Goal: Contribute content

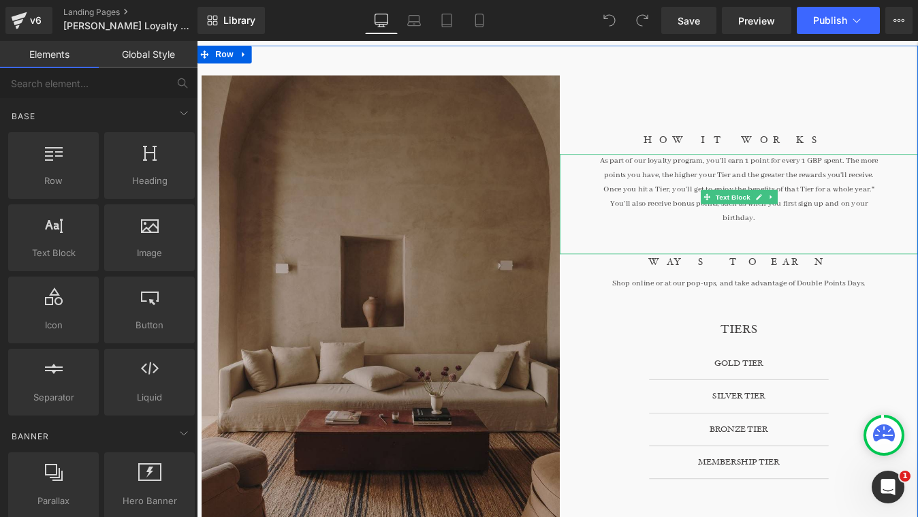
scroll to position [208, 0]
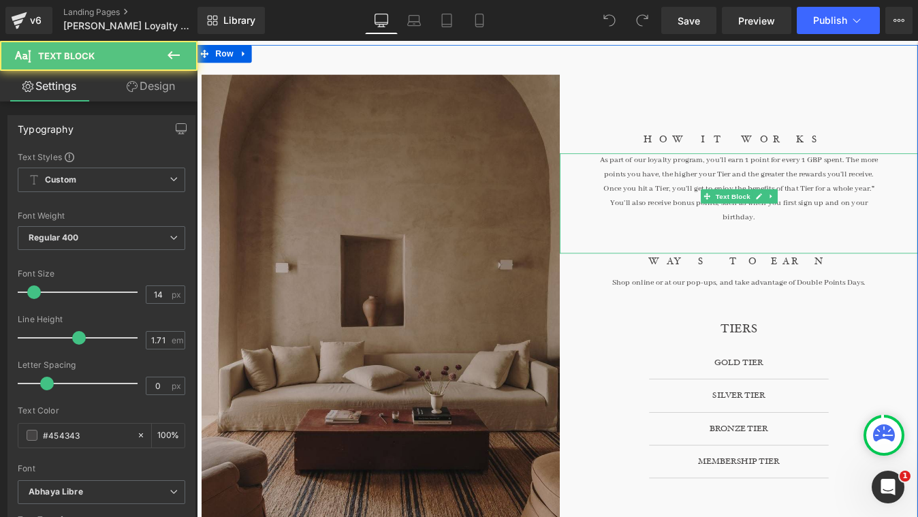
click at [917, 200] on p "As part of our loyalty program, you'll earn 1 point for every 1 GBP spent. The …" at bounding box center [816, 211] width 328 height 82
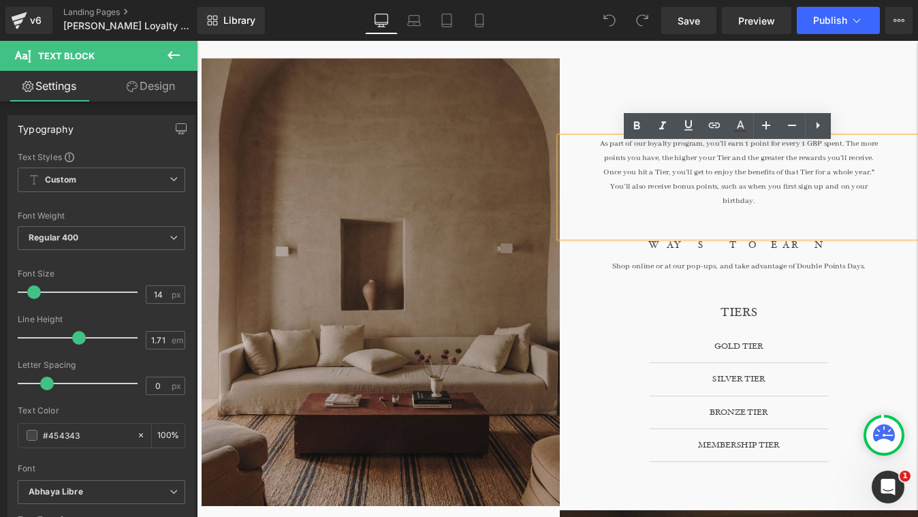
scroll to position [235, 0]
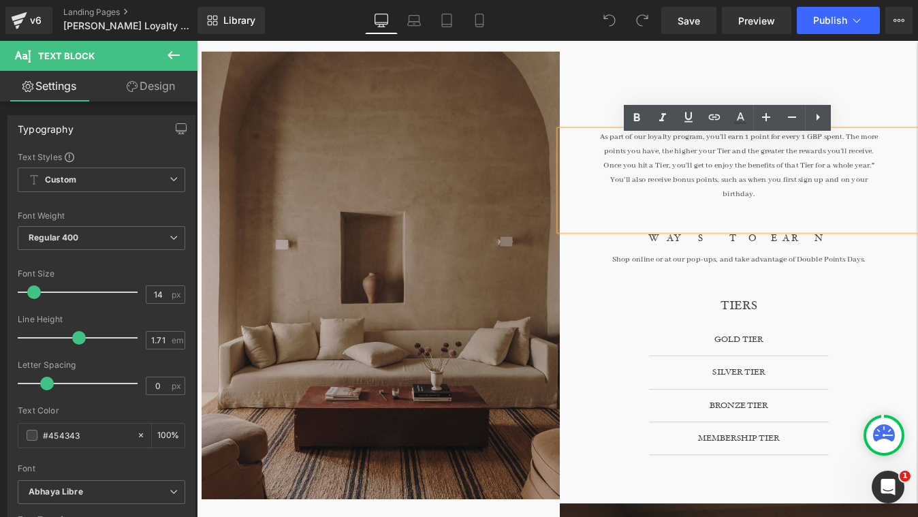
click at [917, 192] on div "As part of our loyalty program, you'll earn 1 point for every 1 GBP spent. The …" at bounding box center [816, 200] width 409 height 114
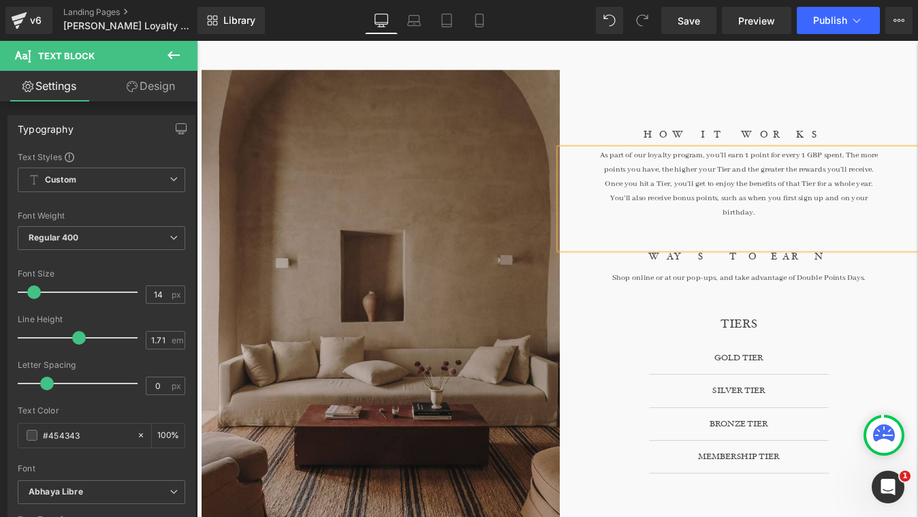
scroll to position [213, 0]
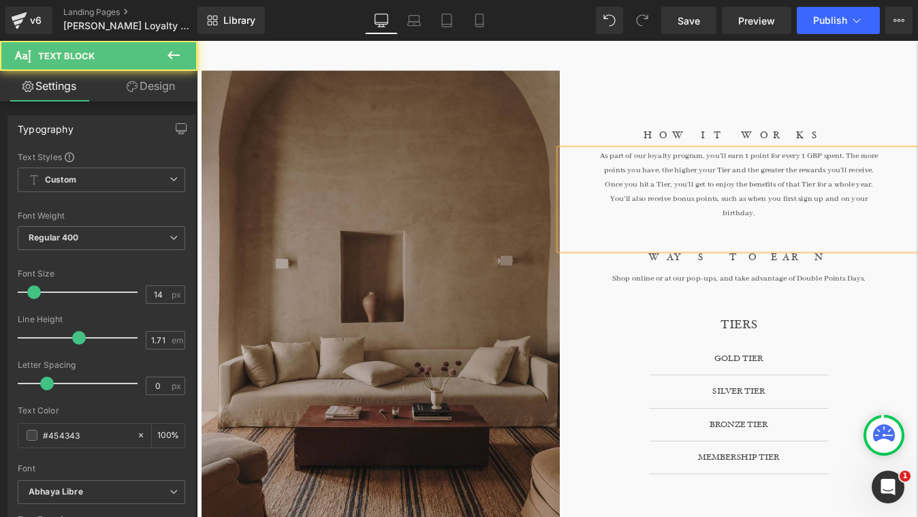
click at [914, 191] on p "As part of our loyalty program, you'll earn 1 point for every 1 GBP spent. The …" at bounding box center [816, 206] width 328 height 82
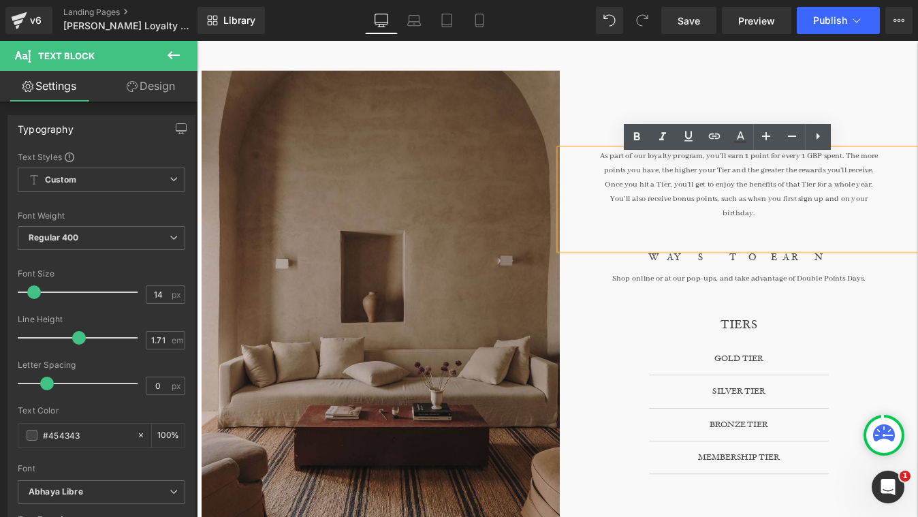
click at [899, 232] on p "As part of our loyalty program, you'll earn 1 point for every 1 GBP spent. The …" at bounding box center [816, 206] width 328 height 82
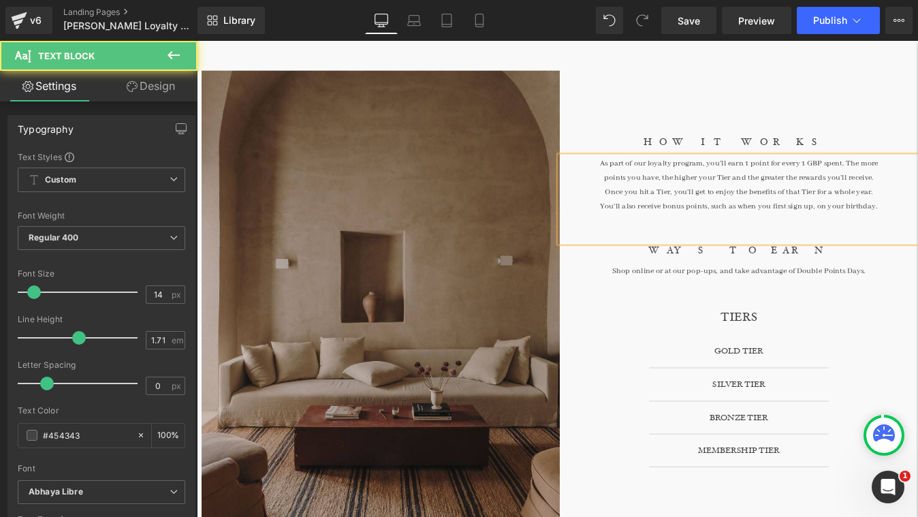
click at [917, 232] on p "As part of our loyalty program, you'll earn 1 point for every 1 GBP spent. The …" at bounding box center [816, 205] width 328 height 65
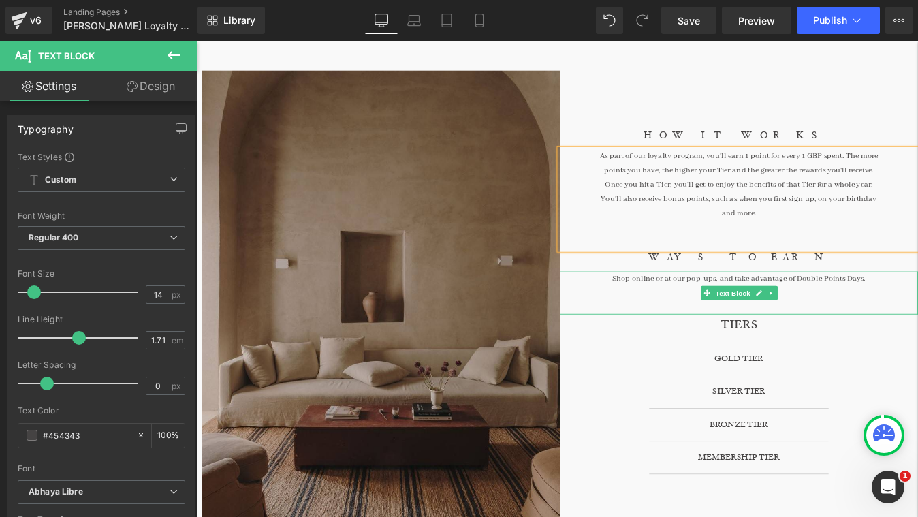
click at [917, 308] on p "Shop online or at our pop-ups, and take advantage of Double Points Days." at bounding box center [816, 312] width 409 height 16
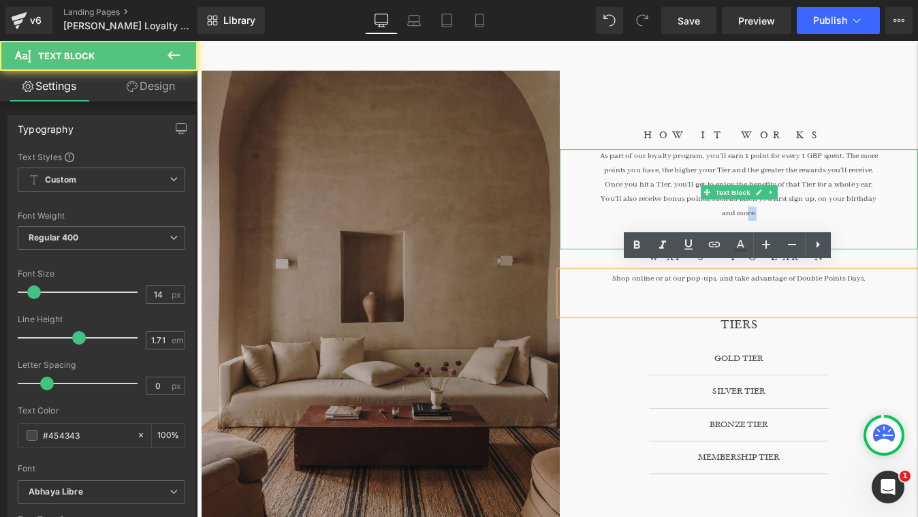
drag, startPoint x: 986, startPoint y: 229, endPoint x: 966, endPoint y: 229, distance: 19.8
click at [917, 229] on div "As part of our loyalty program, you'll earn 1 point for every 1 GBP spent. The …" at bounding box center [816, 222] width 409 height 114
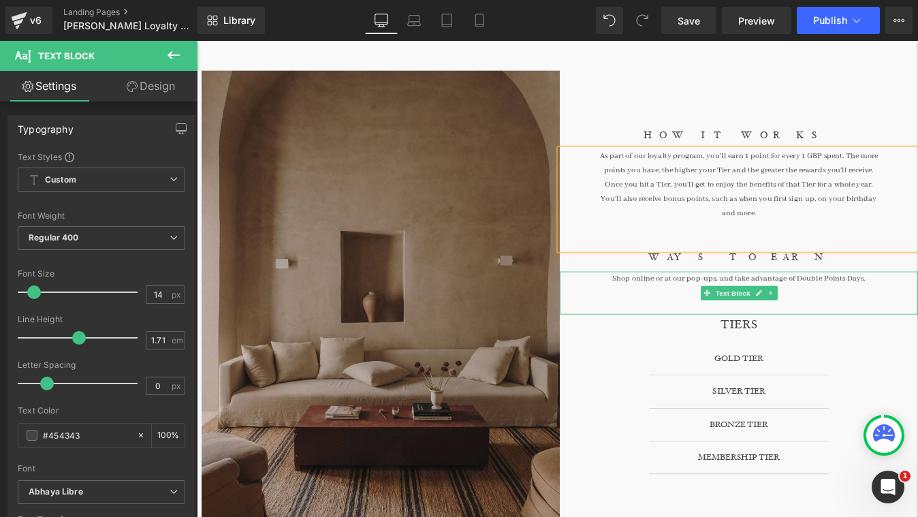
click at [716, 306] on p "Shop online or at our pop-ups, and take advantage of Double Points Days." at bounding box center [816, 312] width 409 height 16
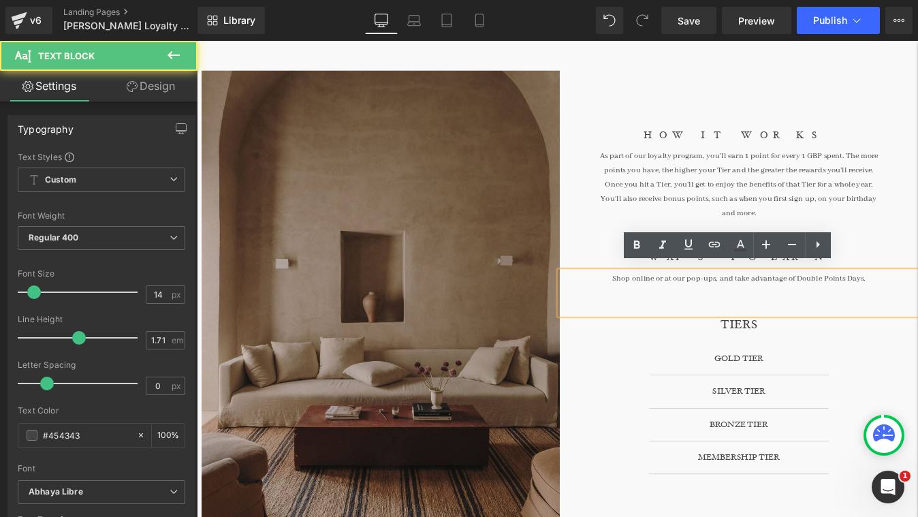
click at [917, 310] on p "Shop online or at our pop-ups, and take advantage of Double Points Days." at bounding box center [816, 312] width 409 height 16
click at [807, 307] on p "Shop online or at our pop-ups, and take advantage of Double Points Days." at bounding box center [816, 312] width 409 height 16
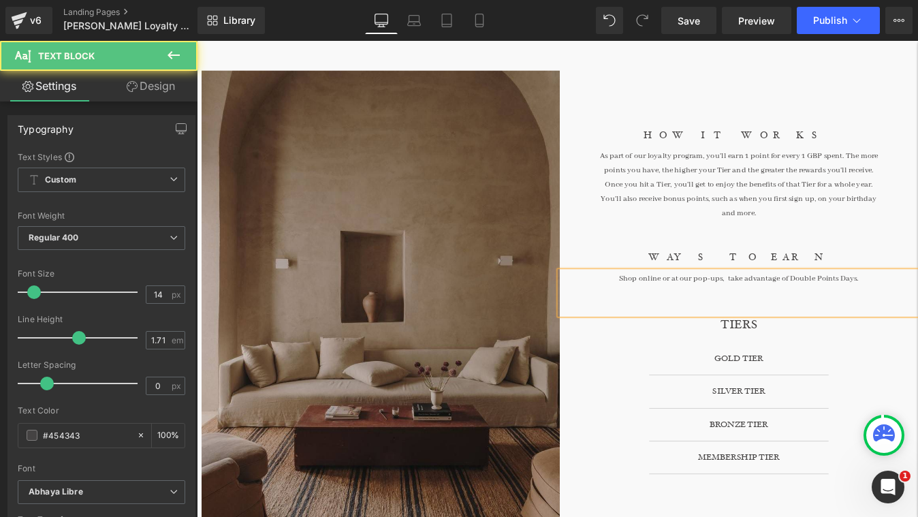
click at [917, 307] on p "Shop online or at our pop-ups, take advantage of Double Points Days." at bounding box center [816, 312] width 409 height 16
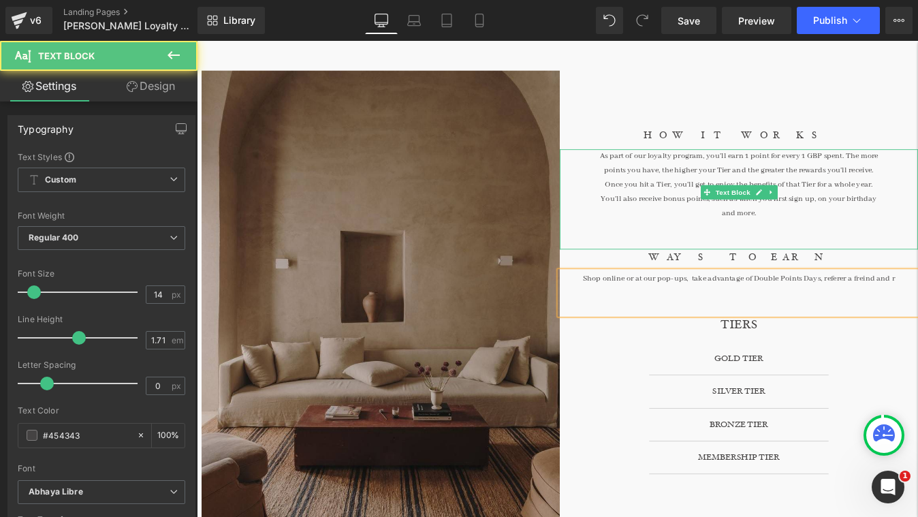
drag, startPoint x: 670, startPoint y: 232, endPoint x: 901, endPoint y: 219, distance: 231.2
click at [901, 220] on p "As part of our loyalty program, you'll earn 1 point for every 1 GBP spent. The …" at bounding box center [816, 206] width 328 height 82
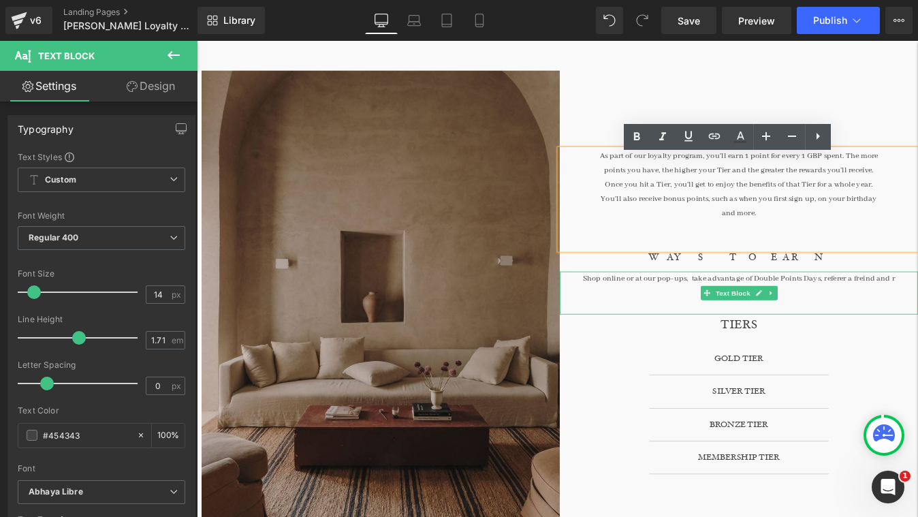
click at [893, 321] on p at bounding box center [816, 329] width 409 height 16
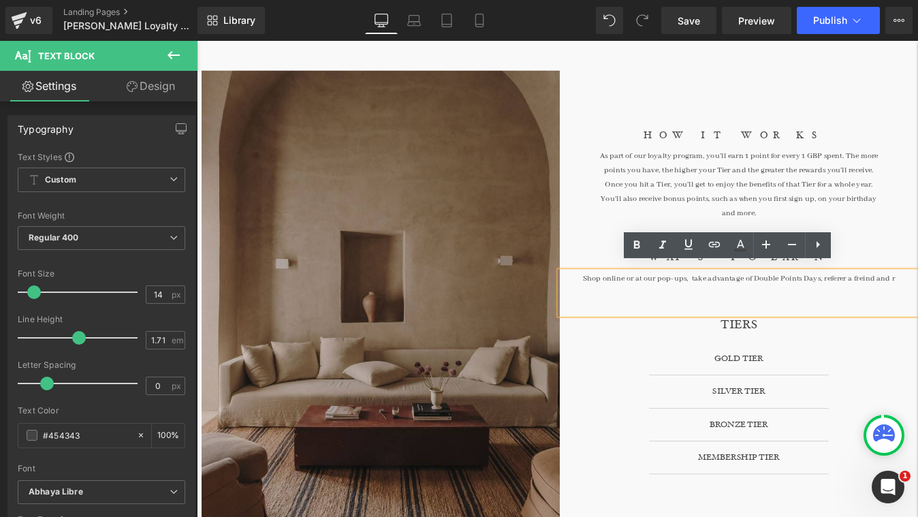
click at [917, 304] on p "Shop online or at our pop-ups, take advantage of Double Points Days, referer a …" at bounding box center [816, 312] width 409 height 16
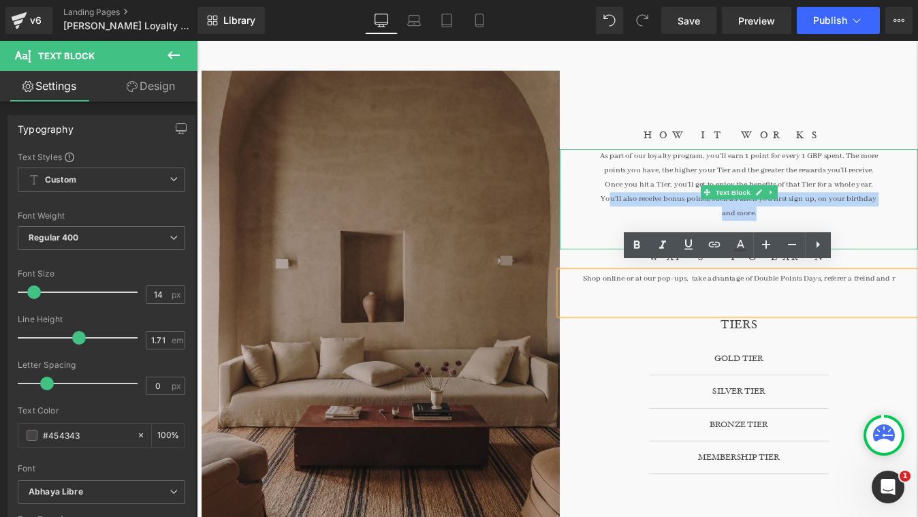
drag, startPoint x: 990, startPoint y: 227, endPoint x: 967, endPoint y: 219, distance: 24.3
click at [917, 219] on div "As part of our loyalty program, you'll earn 1 point for every 1 GBP spent. The …" at bounding box center [816, 222] width 409 height 114
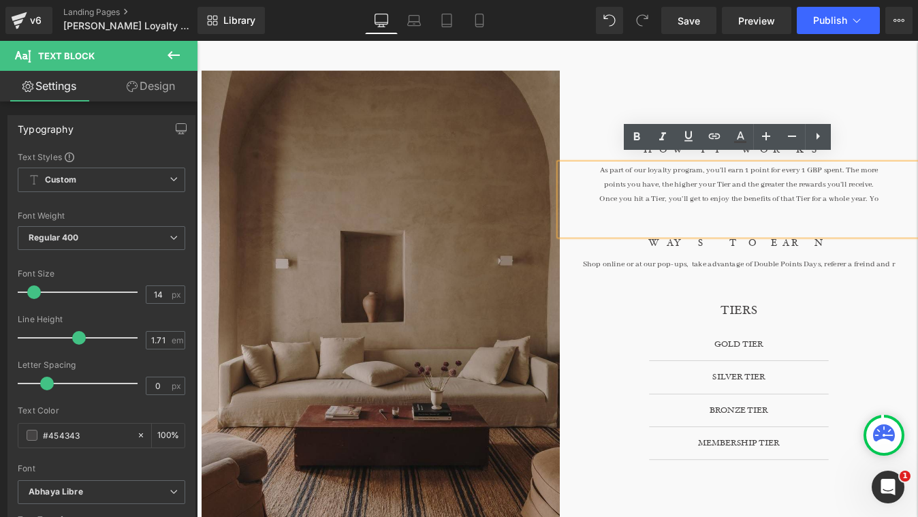
scroll to position [221, 0]
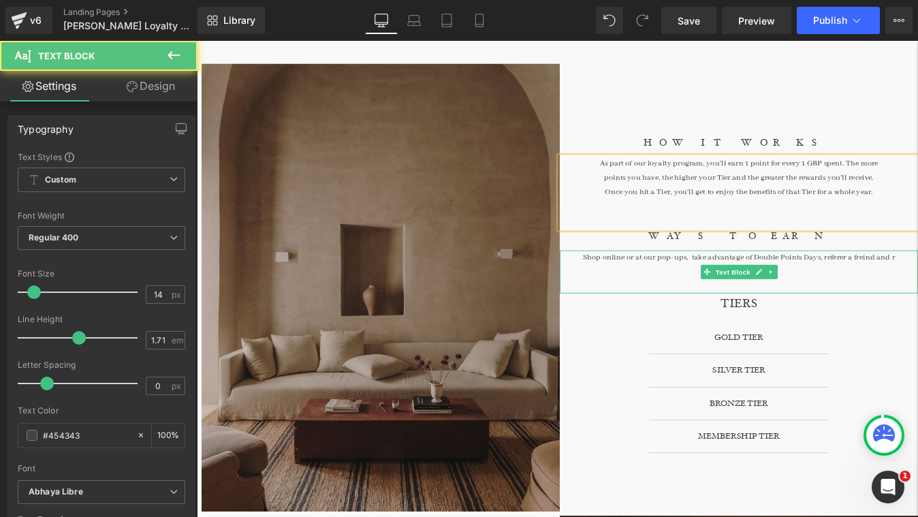
click at [917, 287] on p "Shop online or at our pop-ups, take advantage of Double Points Days, referer a …" at bounding box center [816, 288] width 409 height 16
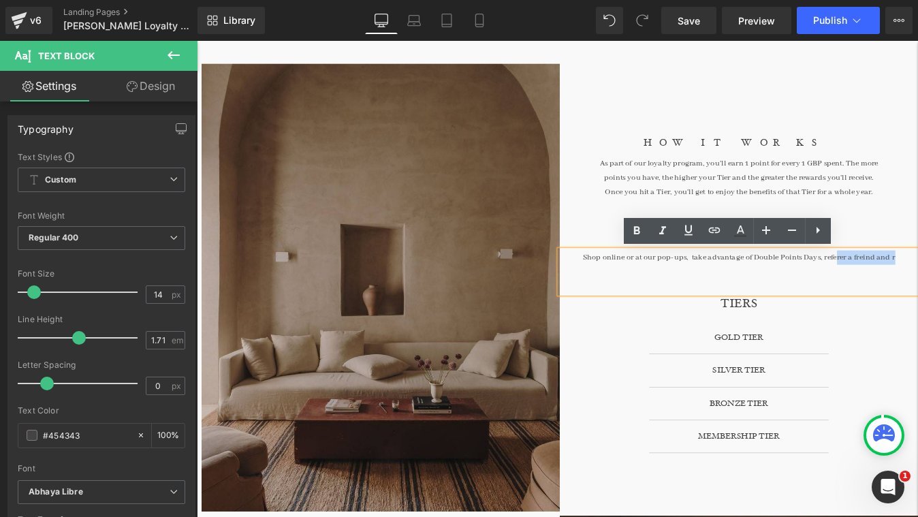
drag, startPoint x: 1002, startPoint y: 289, endPoint x: 924, endPoint y: 291, distance: 77.7
click at [917, 291] on p "Shop online or at our pop-ups, take advantage of Double Points Days, referer a …" at bounding box center [816, 288] width 409 height 16
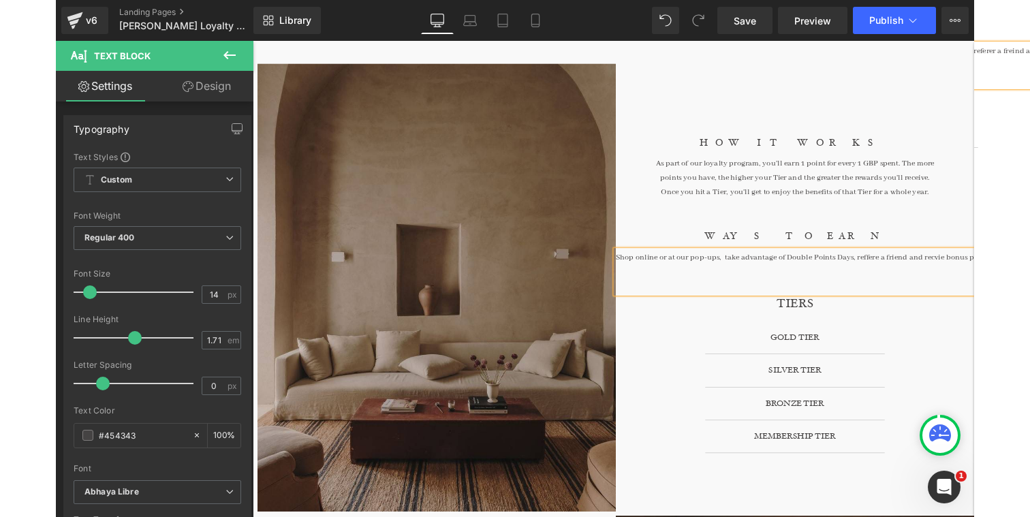
scroll to position [213, 0]
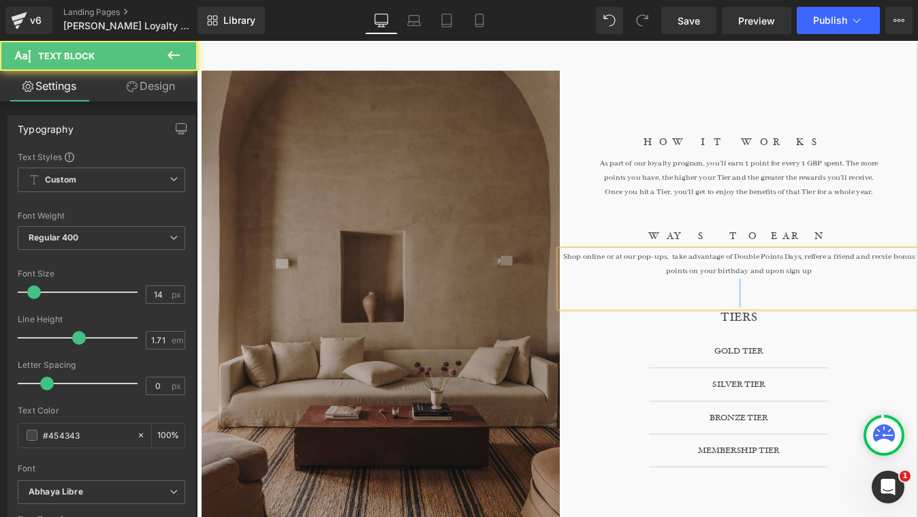
drag, startPoint x: 930, startPoint y: 313, endPoint x: 609, endPoint y: 290, distance: 321.6
click at [612, 290] on div "Shop online or at our pop-ups, take advantage of Double Points Days, reffere a …" at bounding box center [816, 312] width 409 height 65
copy br
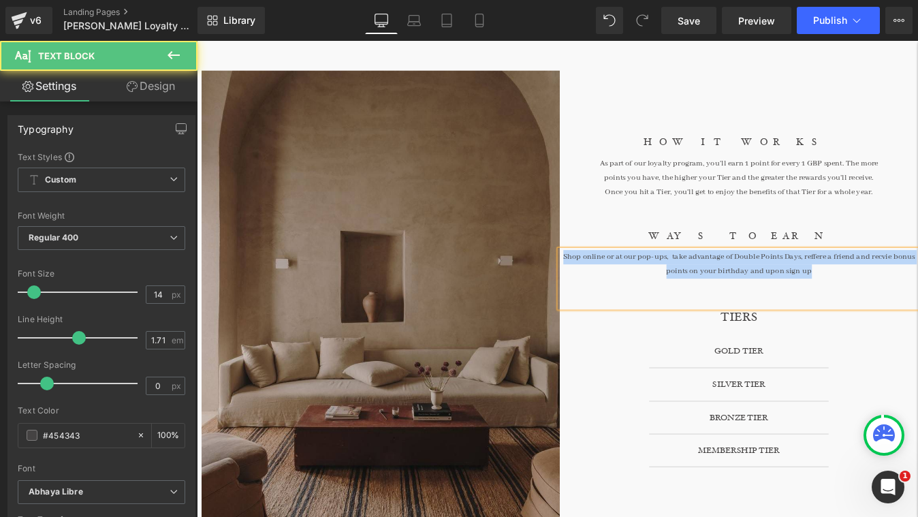
drag, startPoint x: 904, startPoint y: 309, endPoint x: 618, endPoint y: 283, distance: 286.5
click at [618, 283] on p "Shop online or at our pop-ups, take advantage of Double Points Days, reffere a …" at bounding box center [816, 296] width 409 height 33
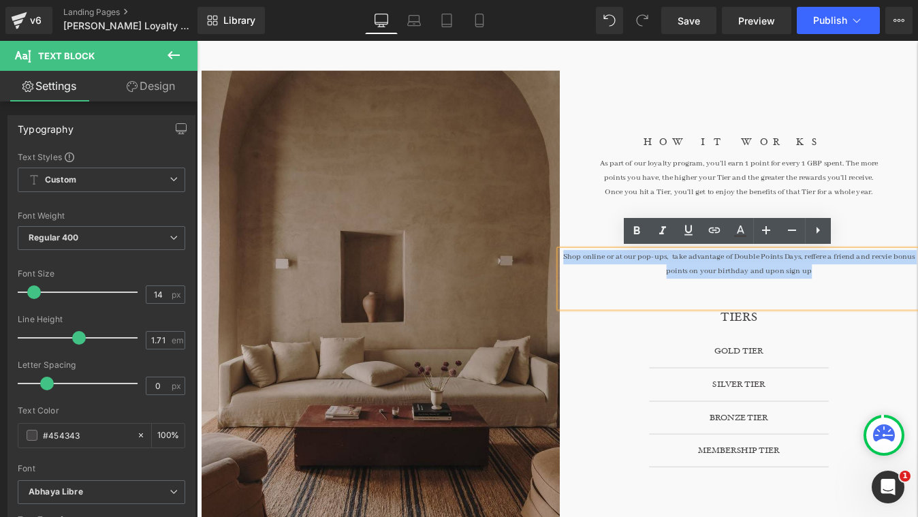
copy p "Shop online or at our pop-ups, take advantage of Double Points Days, reffere a …"
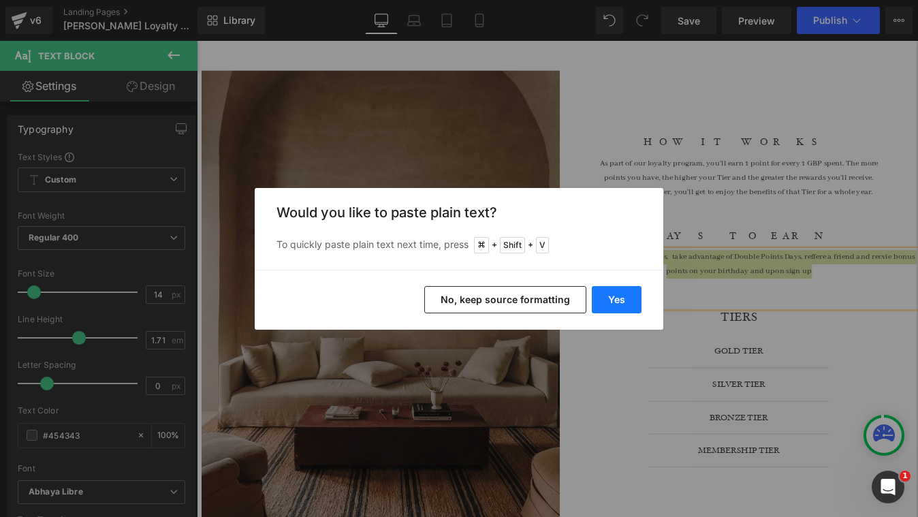
click at [626, 304] on button "Yes" at bounding box center [617, 299] width 50 height 27
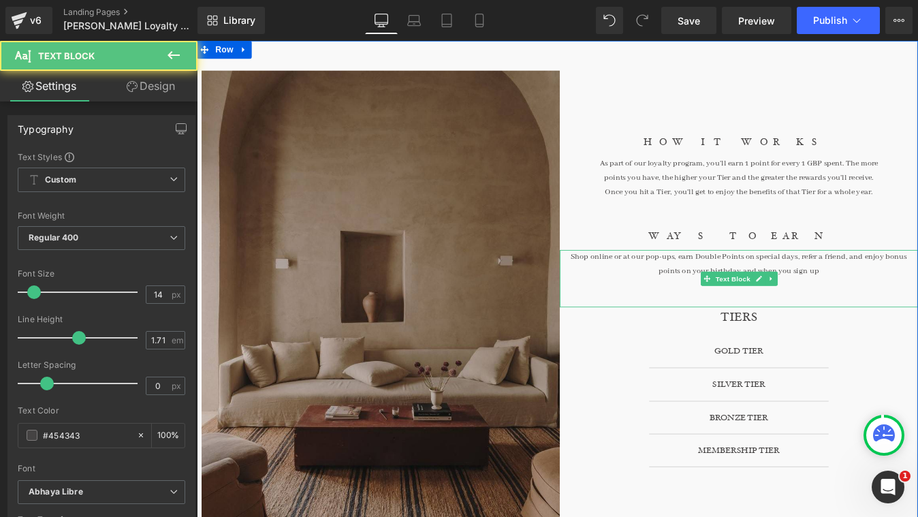
click at [759, 292] on p "Shop online or at our pop-ups, earn Double Points on special days, refer a frie…" at bounding box center [816, 296] width 409 height 33
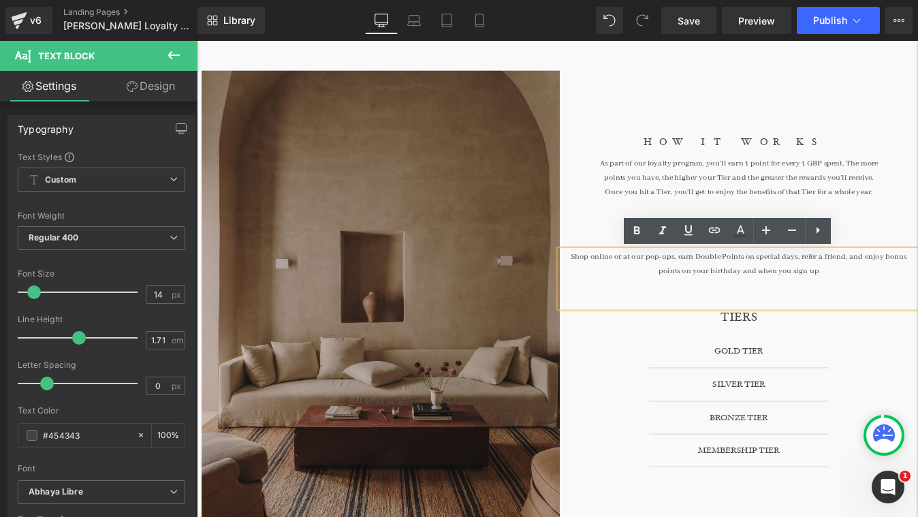
click at [907, 304] on p "Shop online or at our pop-ups, earn Double Points on special days, refer a frie…" at bounding box center [816, 296] width 409 height 33
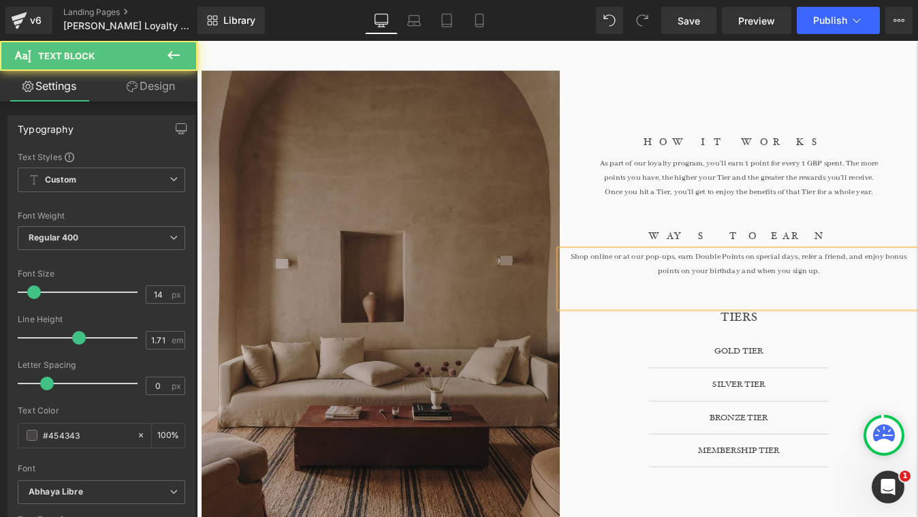
click at [917, 291] on p "Shop online or at our pop-ups, earn Double Points on special days, refer a frie…" at bounding box center [816, 296] width 409 height 33
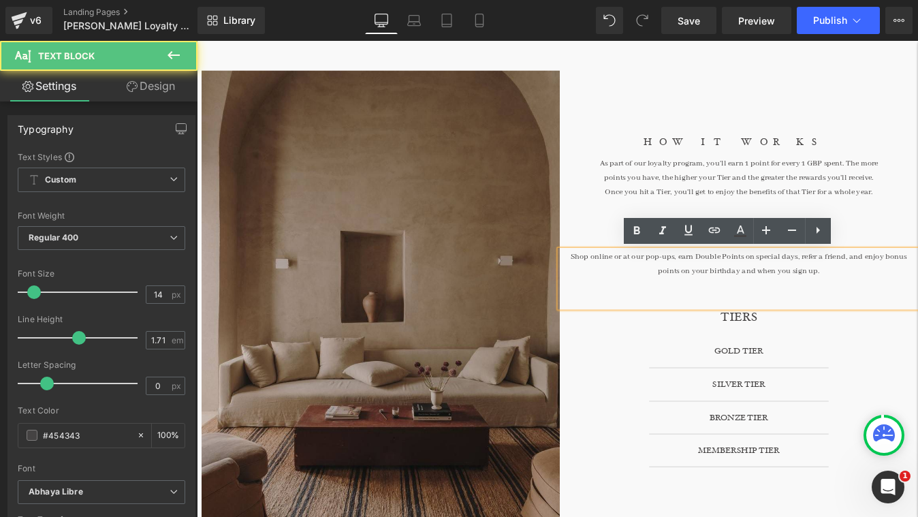
click at [917, 291] on p "Shop online or at our pop-ups, earn Double Points on special days, refer a frie…" at bounding box center [816, 296] width 409 height 33
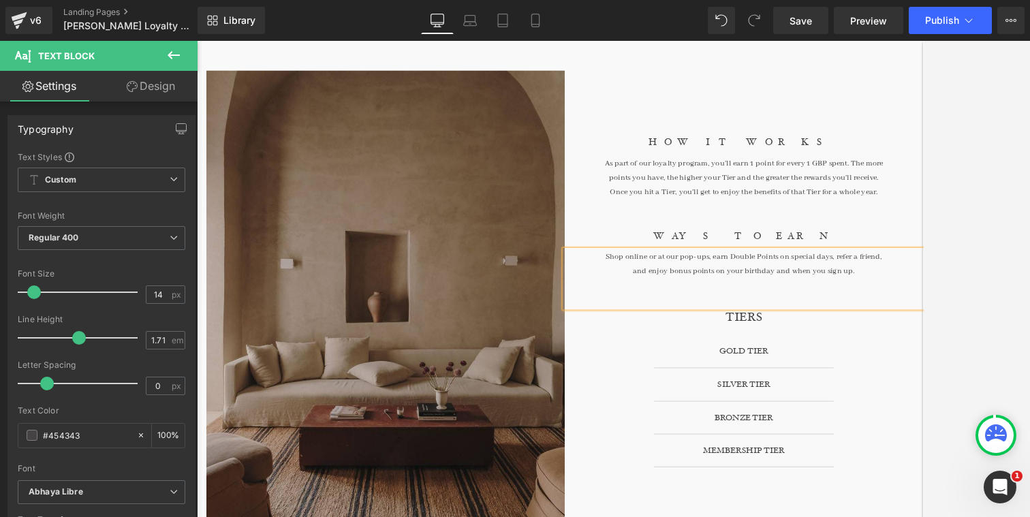
click at [917, 138] on div at bounding box center [613, 279] width 833 height 476
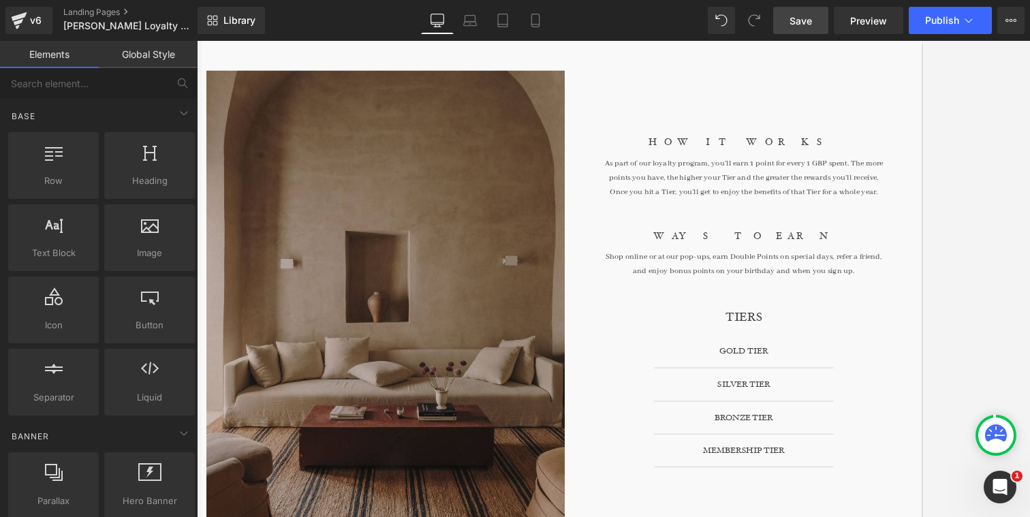
click at [802, 29] on link "Save" at bounding box center [800, 20] width 55 height 27
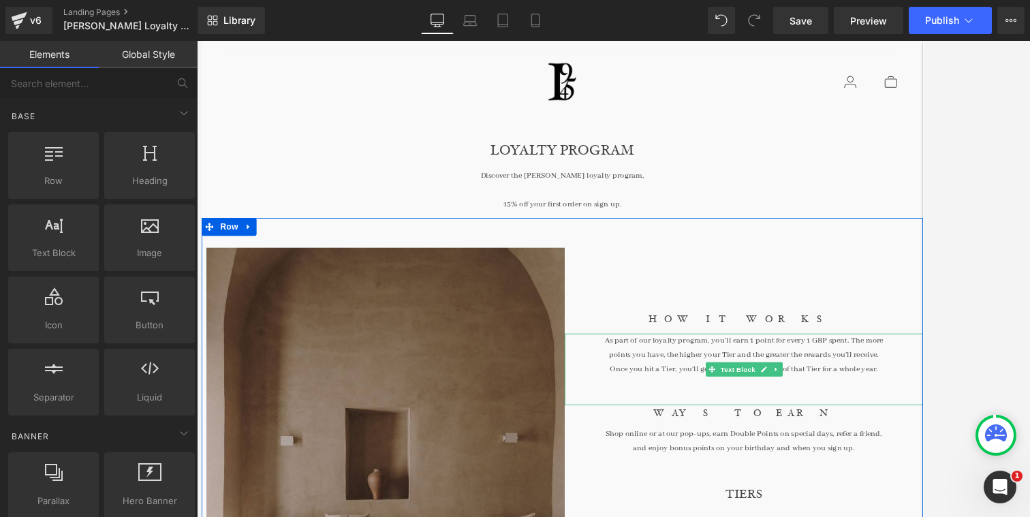
scroll to position [0, 0]
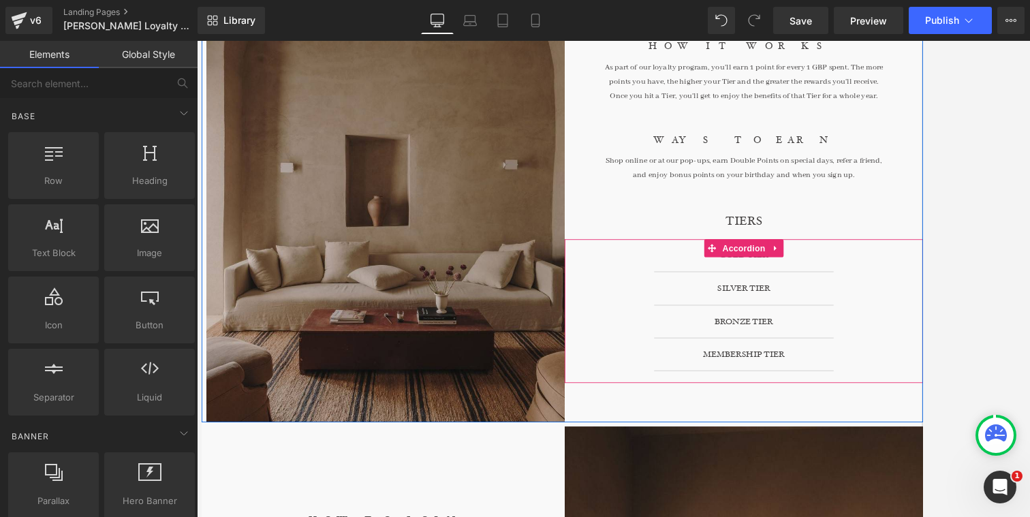
click at [818, 392] on div "MEMBERSHIP TIER Heading" at bounding box center [820, 399] width 151 height 16
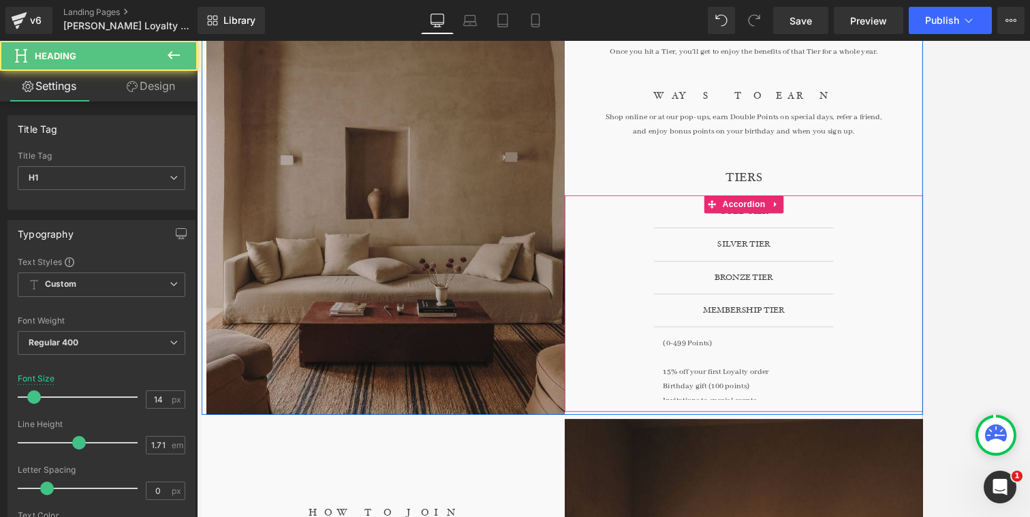
scroll to position [337, 0]
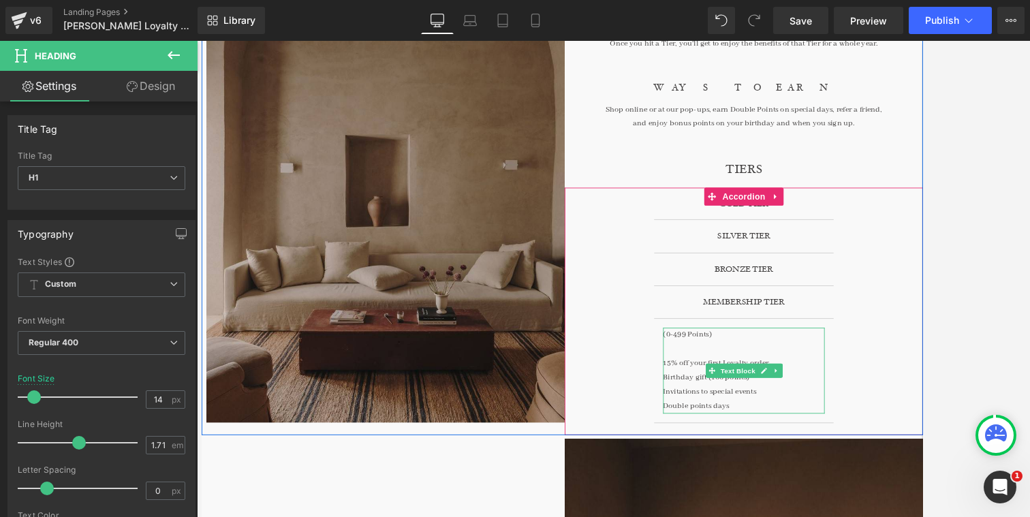
click at [877, 419] on p "Birthday gift (100 points)" at bounding box center [820, 426] width 185 height 16
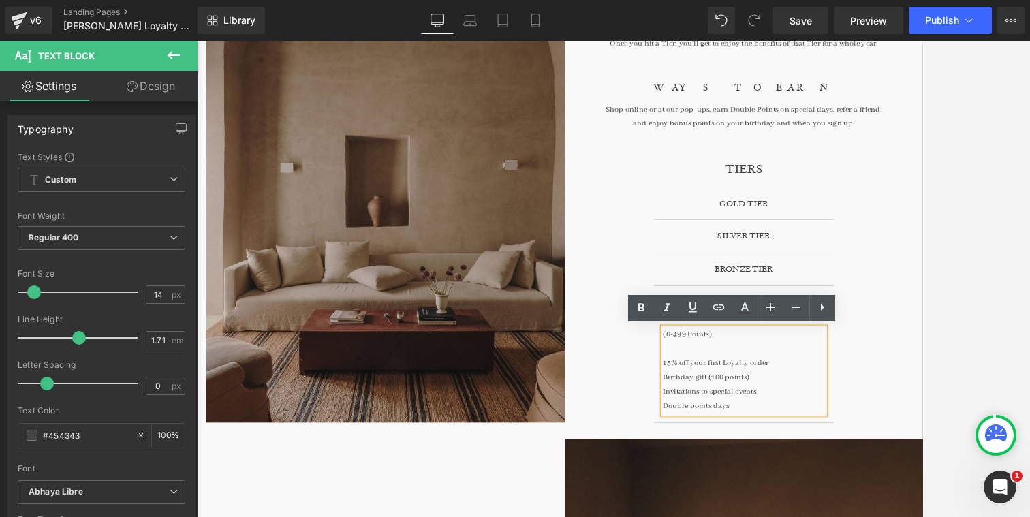
click at [863, 411] on p "15% off your first Loyalty order" at bounding box center [820, 409] width 185 height 16
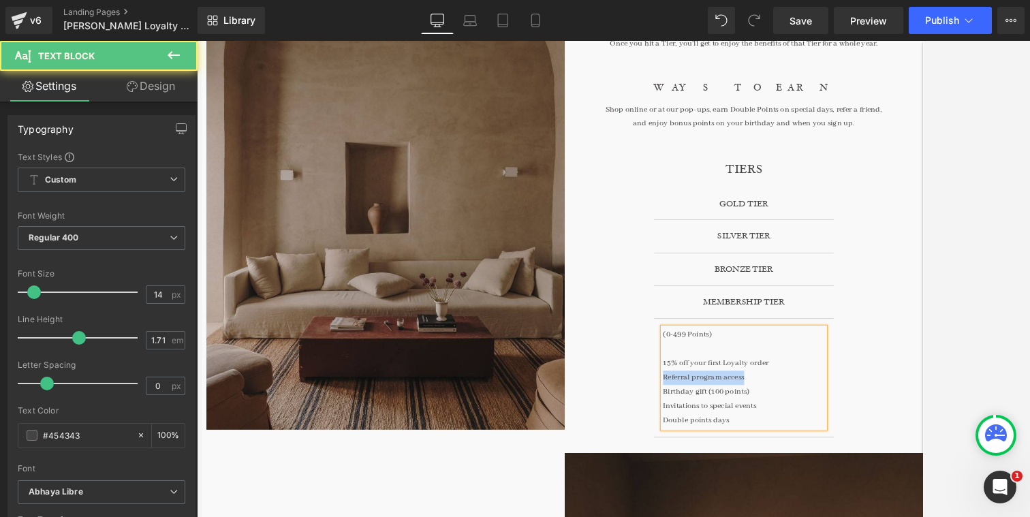
copy p "Referral program access"
drag, startPoint x: 847, startPoint y: 430, endPoint x: 724, endPoint y: 430, distance: 123.3
click at [724, 430] on article "(0-499 Points) 15% off your first Loyalty order Referral program access Birthda…" at bounding box center [820, 426] width 205 height 136
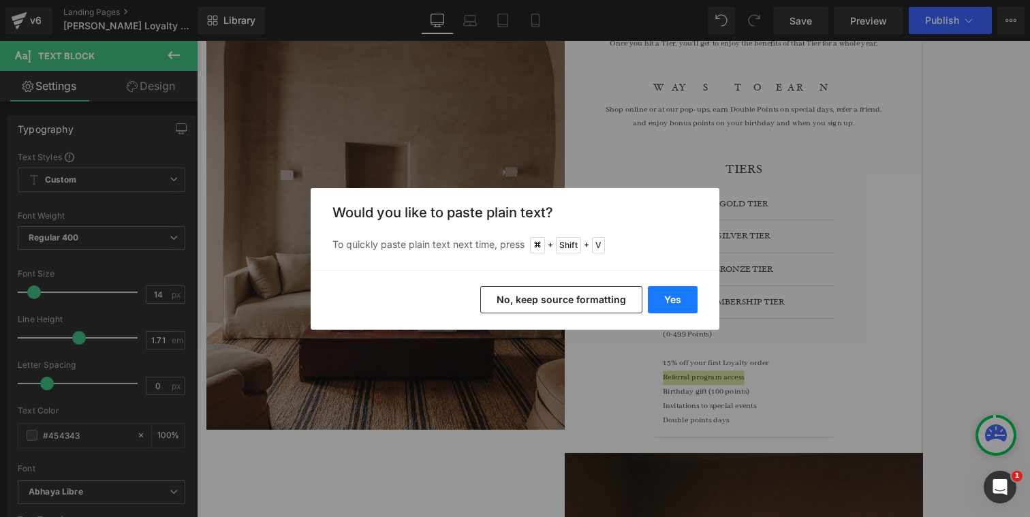
click at [655, 296] on button "Yes" at bounding box center [673, 299] width 50 height 27
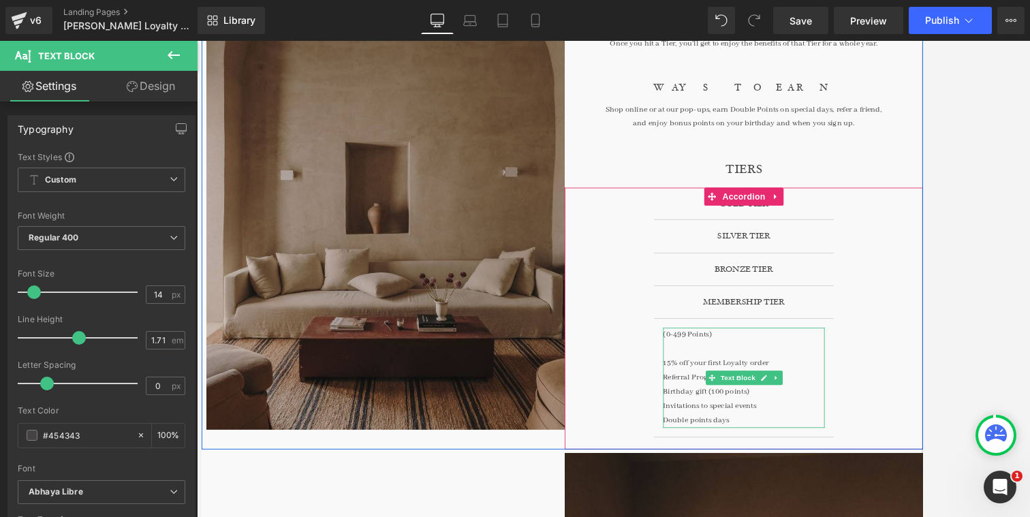
click at [875, 450] on p "Invitations to special events" at bounding box center [820, 458] width 185 height 16
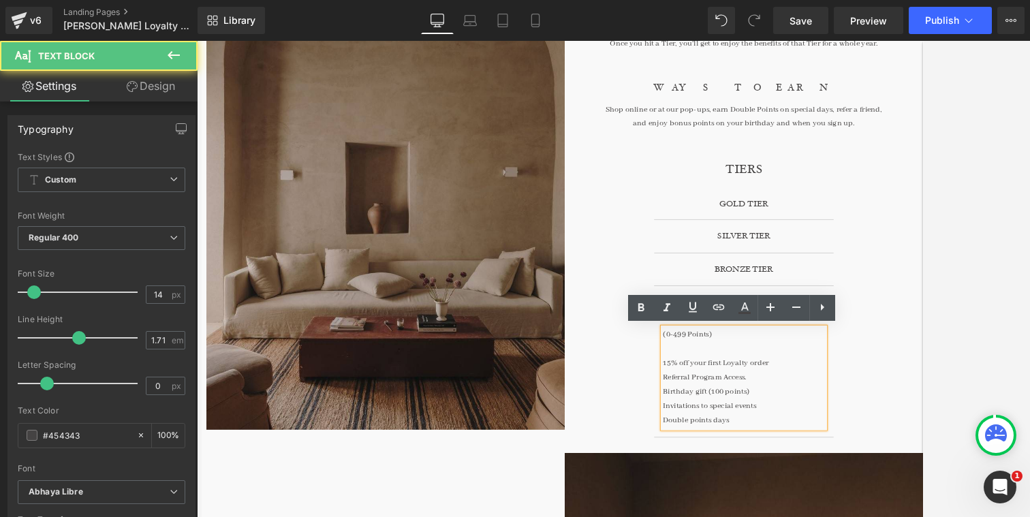
click at [764, 424] on p "Referral Program Access." at bounding box center [820, 426] width 185 height 16
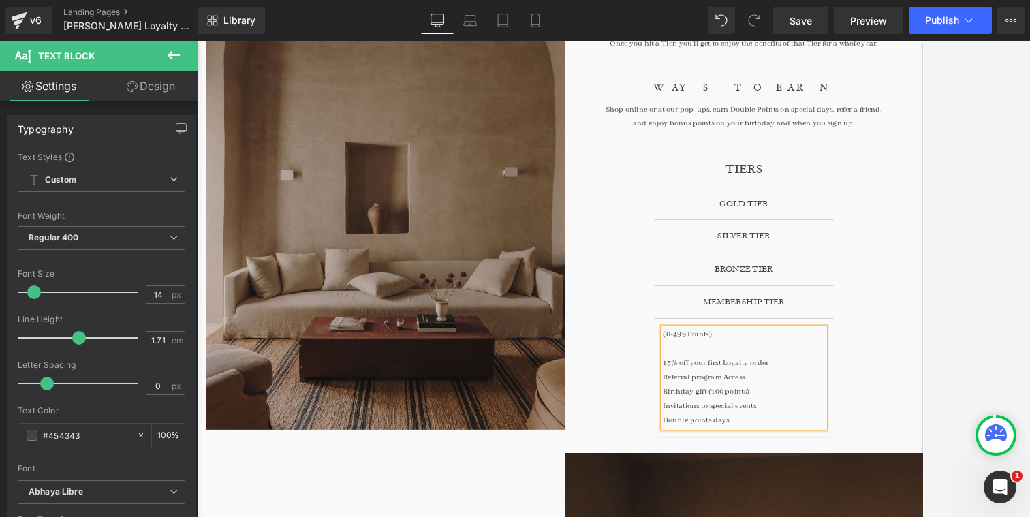
click at [806, 425] on p "Referral program Access." at bounding box center [820, 426] width 185 height 16
click at [843, 428] on p "Referral program ascess." at bounding box center [820, 426] width 185 height 16
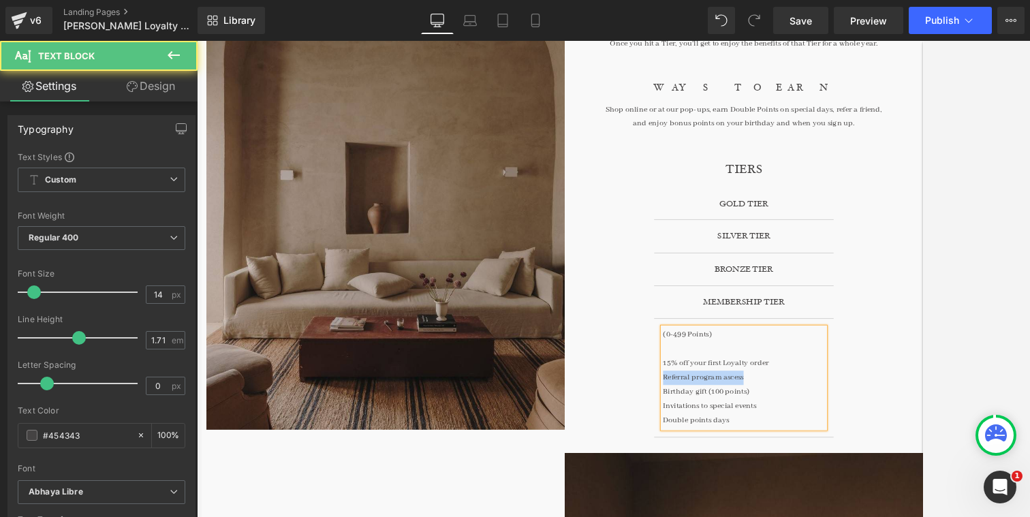
drag, startPoint x: 833, startPoint y: 425, endPoint x: 717, endPoint y: 425, distance: 115.8
click at [718, 425] on article "(0-499 Points) 15% off your first Loyalty order Referral program ascess Birthda…" at bounding box center [820, 426] width 205 height 136
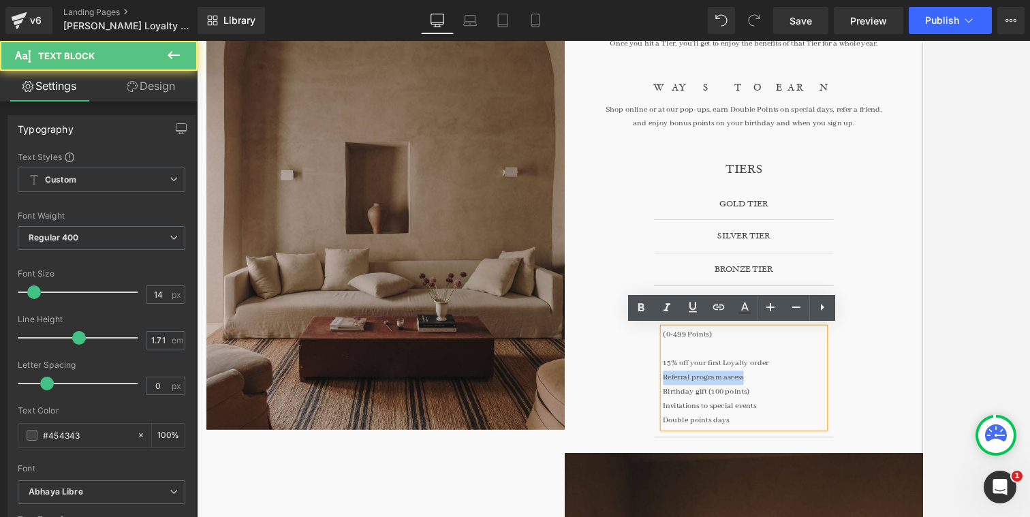
copy p "Referral program ascess"
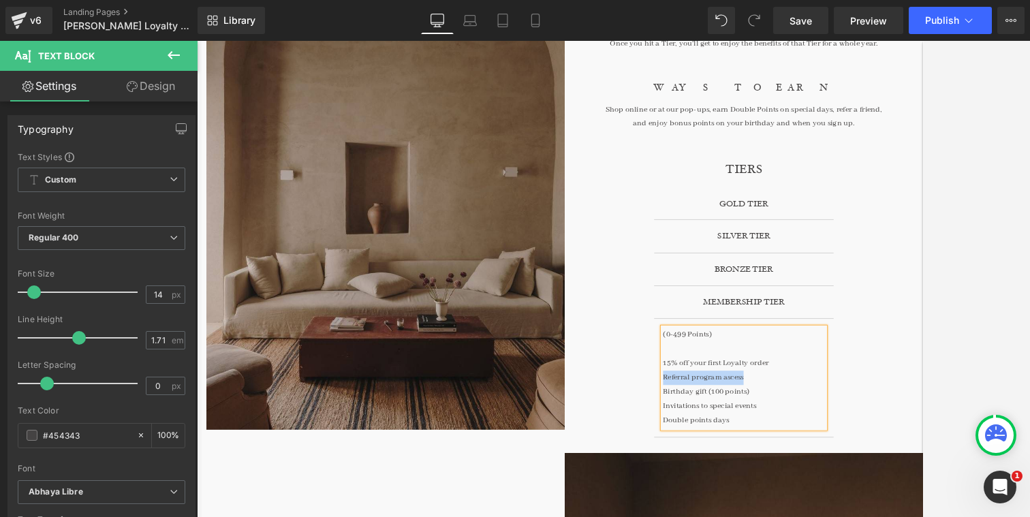
click at [816, 343] on div "MEMBERSHIP TIER Heading" at bounding box center [820, 339] width 151 height 16
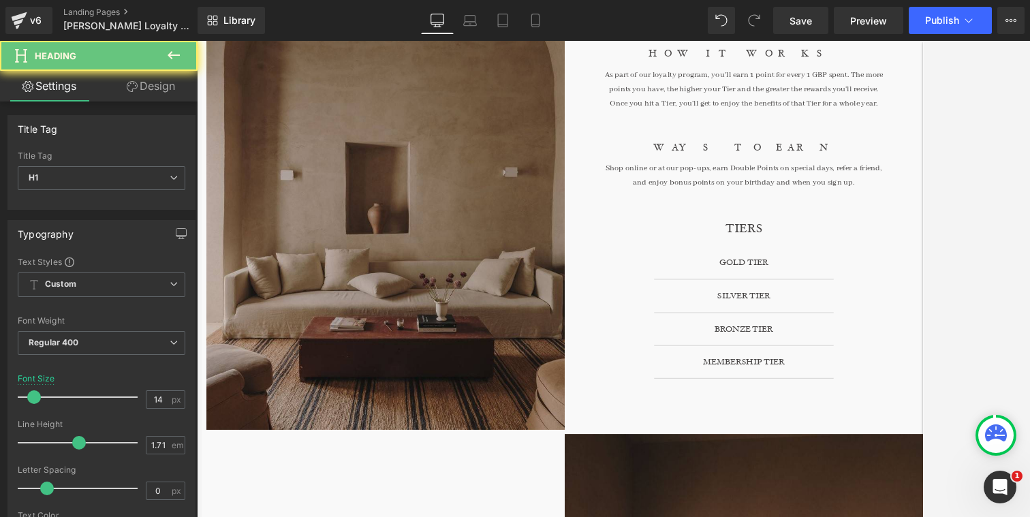
click at [814, 362] on div "BRONZE TIER Heading" at bounding box center [820, 370] width 151 height 16
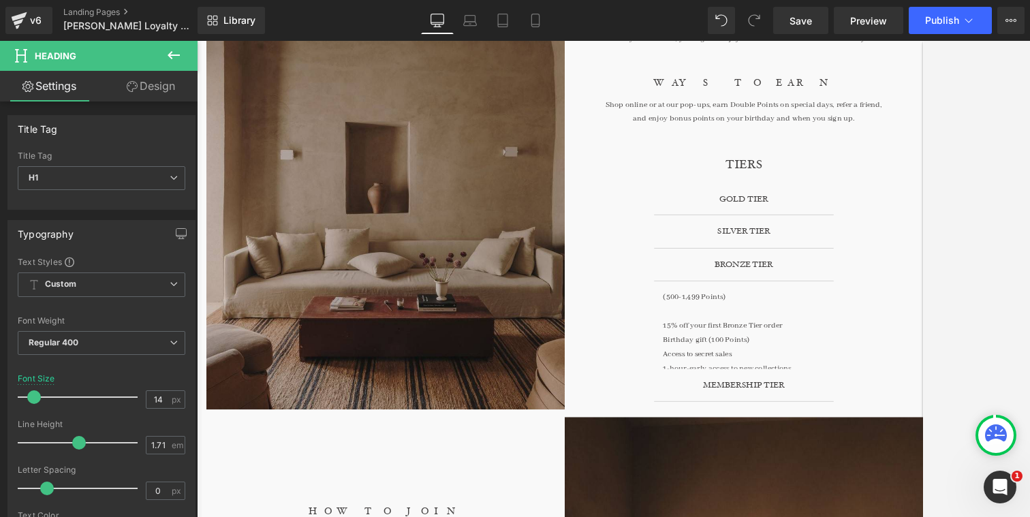
scroll to position [345, 0]
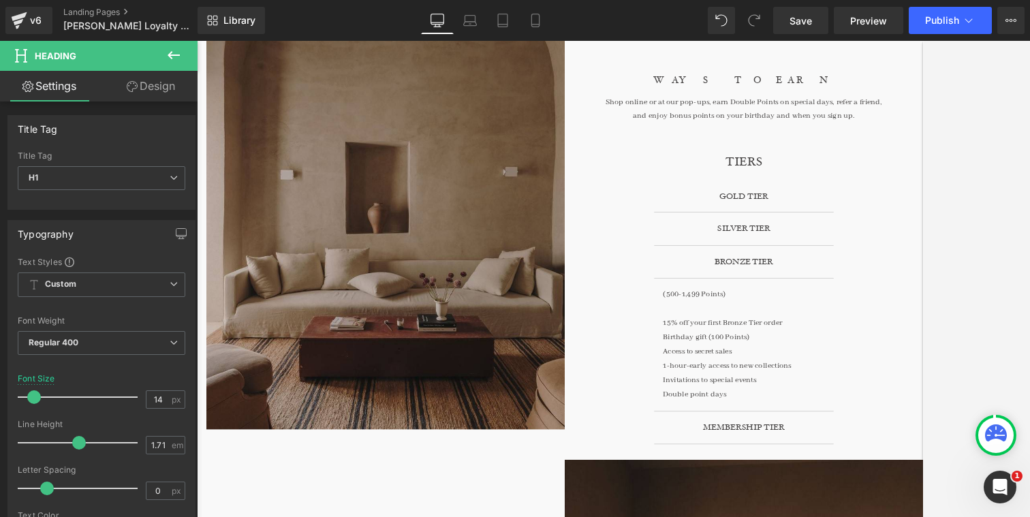
click at [881, 360] on p "15% off your first Bronze Tier order" at bounding box center [820, 364] width 185 height 16
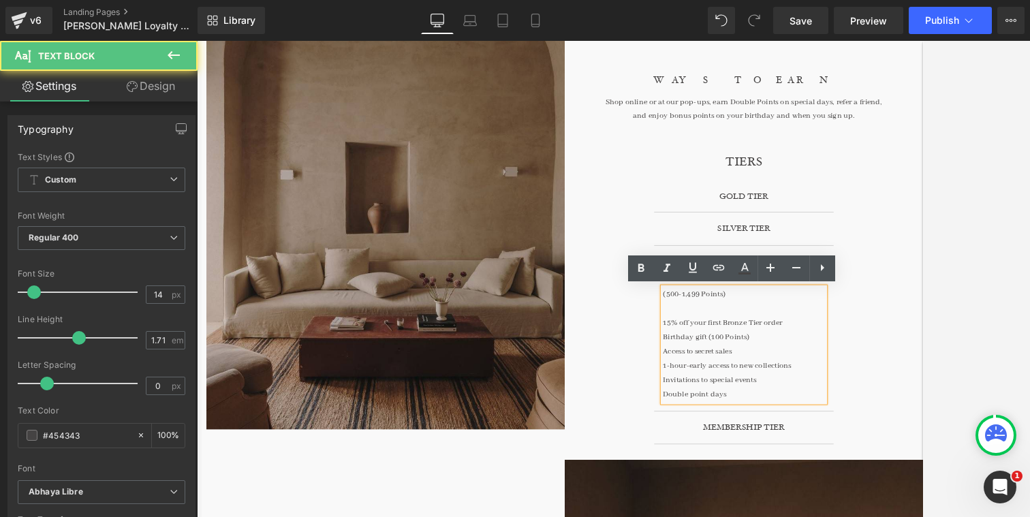
click at [878, 360] on p "15% off your first Bronze Tier order" at bounding box center [820, 364] width 185 height 16
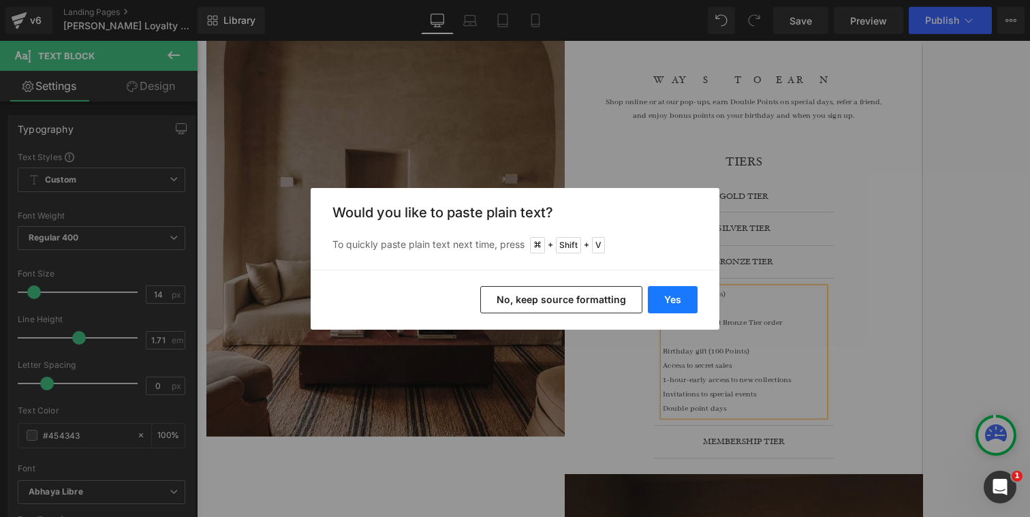
click at [679, 302] on button "Yes" at bounding box center [673, 299] width 50 height 27
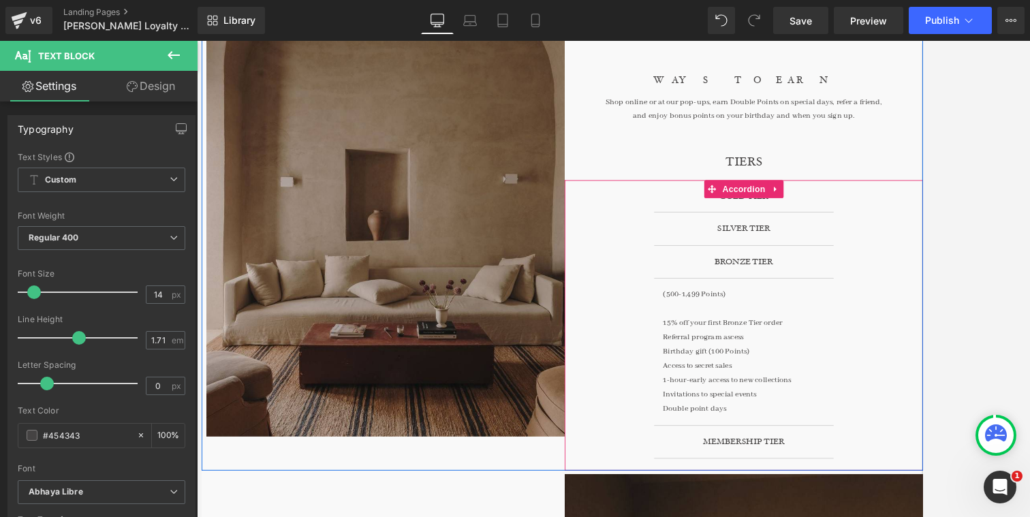
click at [821, 295] on link "Heading" at bounding box center [806, 293] width 51 height 16
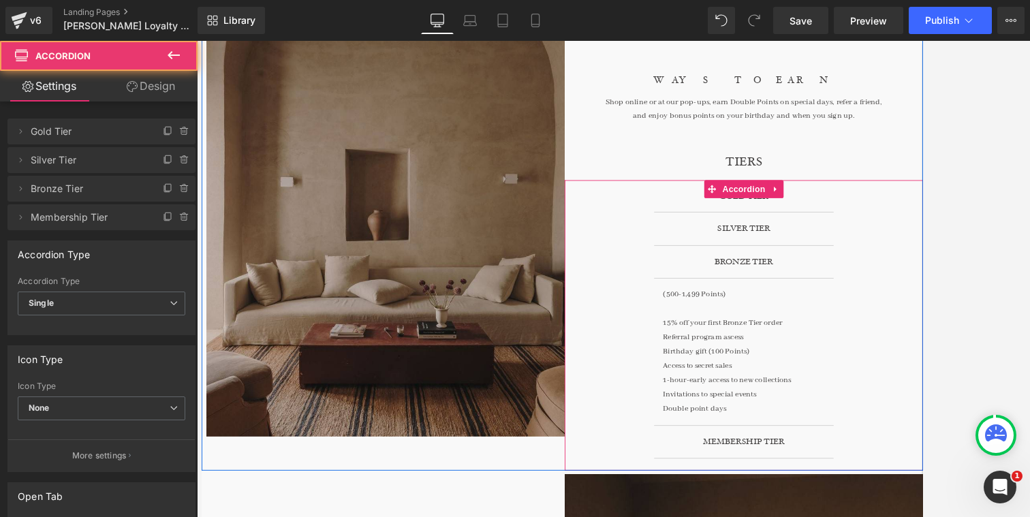
click at [917, 290] on div "GOLD TIER Heading (3500+ Points) 15% off all Gold Tier orders Free shipping and…" at bounding box center [820, 366] width 409 height 332
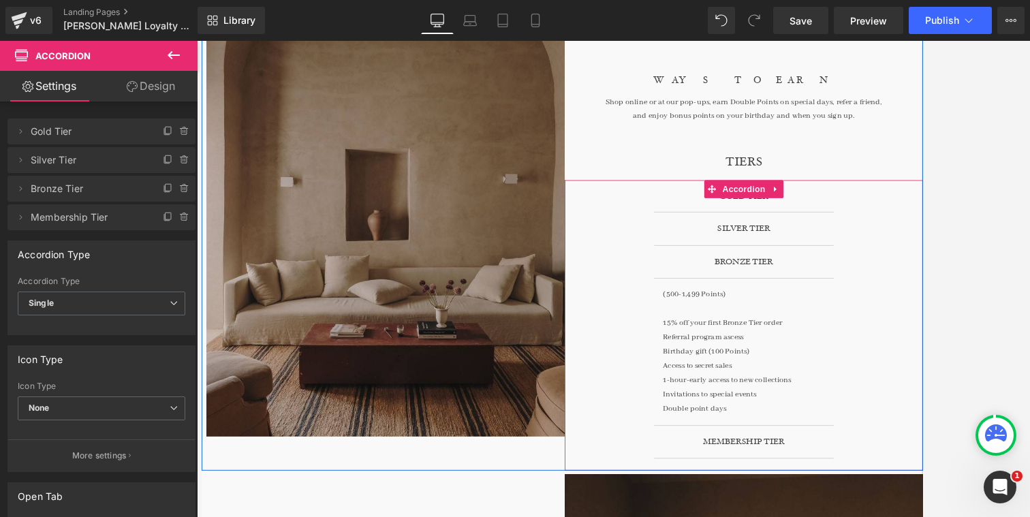
click at [902, 255] on div "SILVER TIER Heading" at bounding box center [820, 256] width 205 height 38
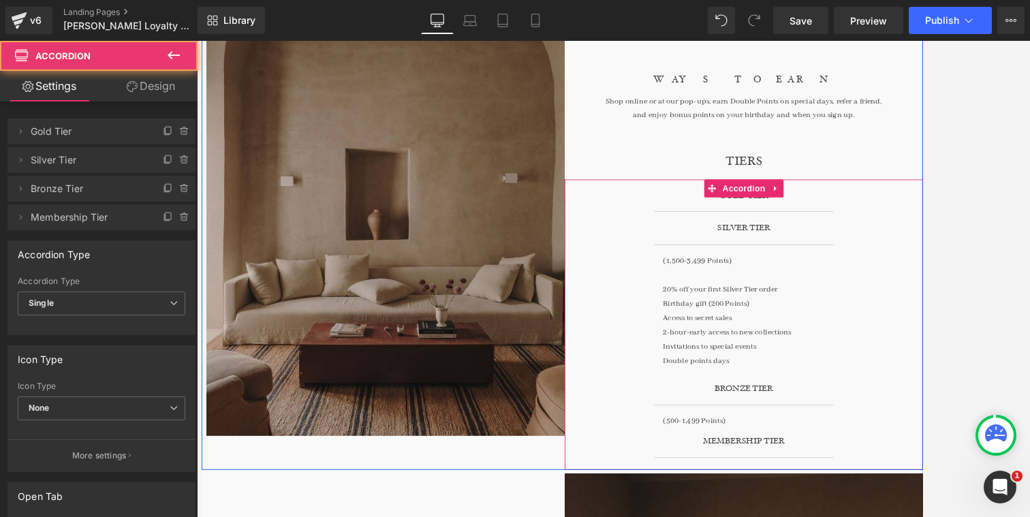
scroll to position [337, 0]
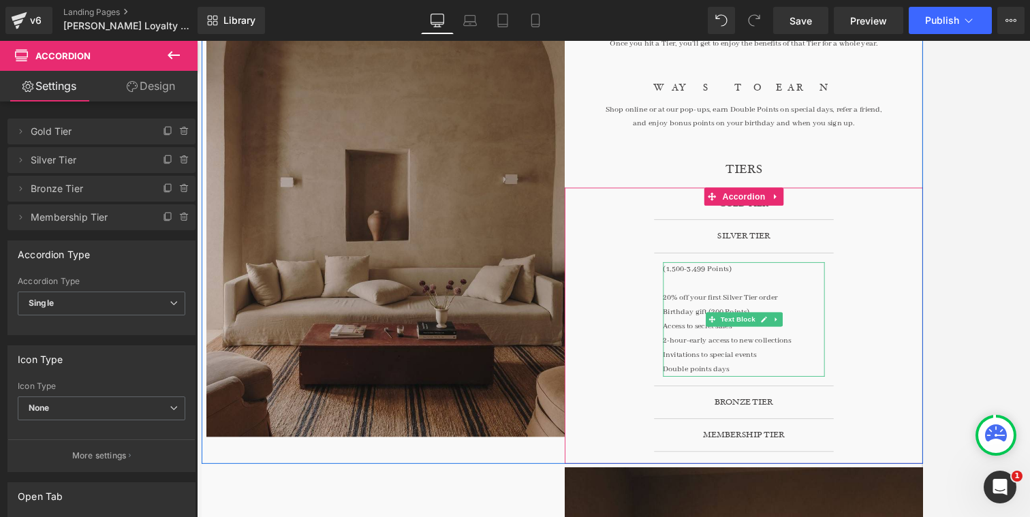
click at [868, 332] on p "20% off your first Silver Tier order" at bounding box center [820, 334] width 185 height 16
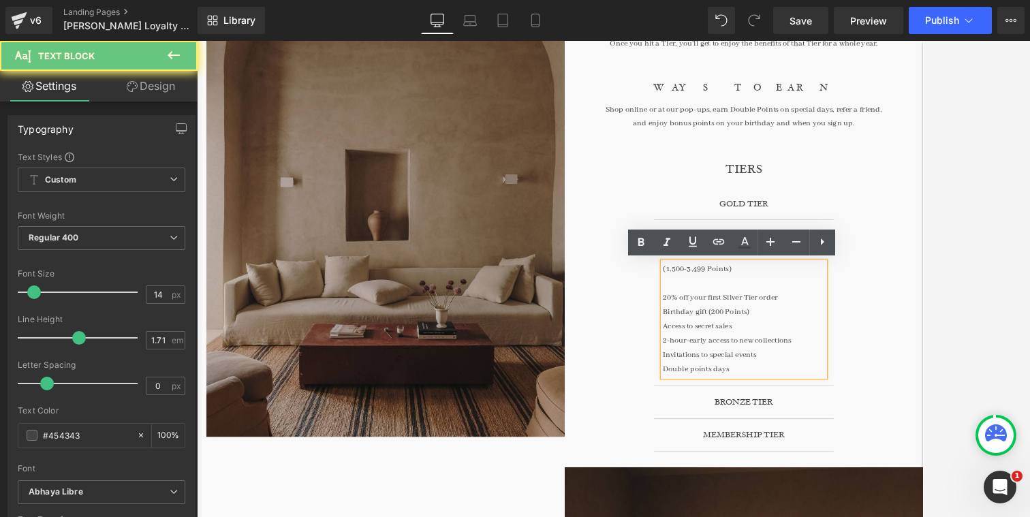
click at [869, 338] on p "20% off your first Silver Tier order" at bounding box center [820, 334] width 185 height 16
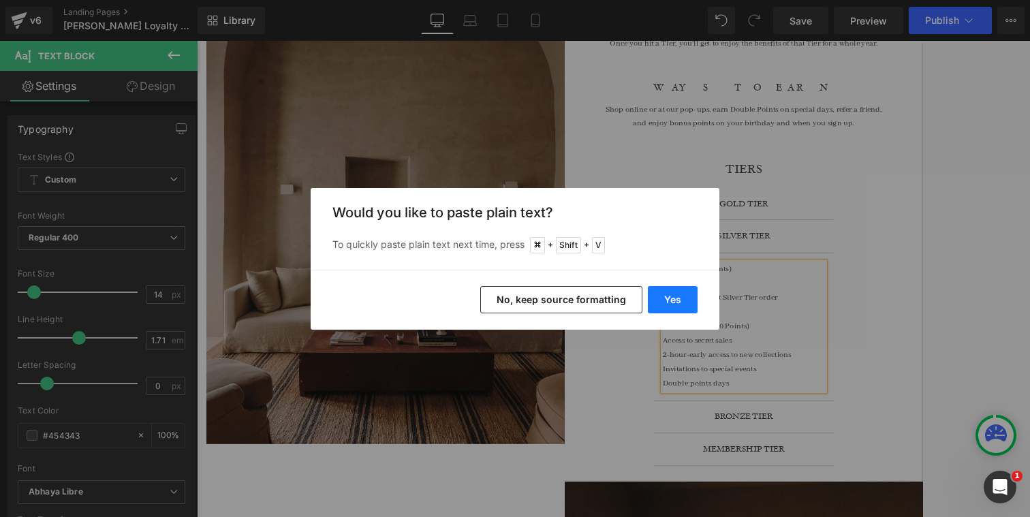
click at [684, 286] on button "Yes" at bounding box center [673, 299] width 50 height 27
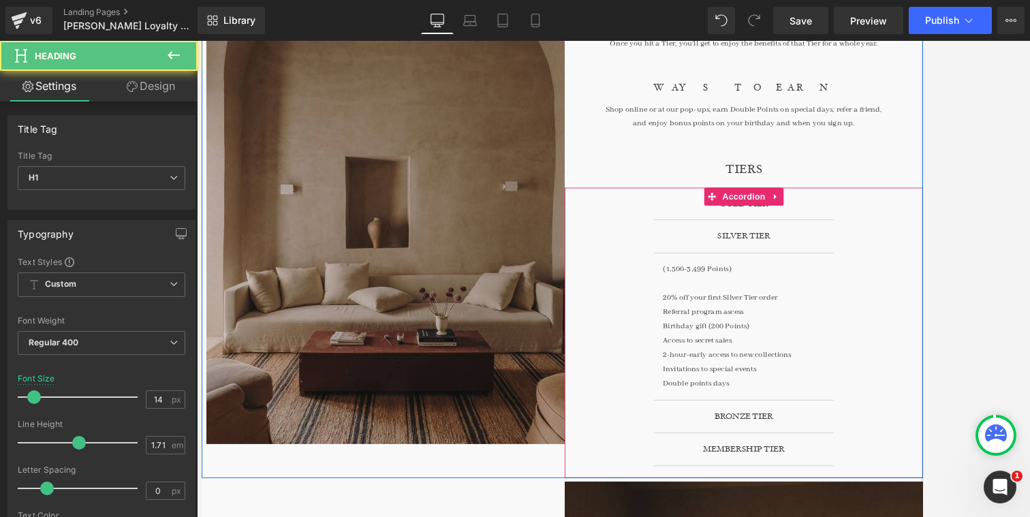
click at [892, 232] on div "GOLD TIER Heading" at bounding box center [820, 227] width 151 height 16
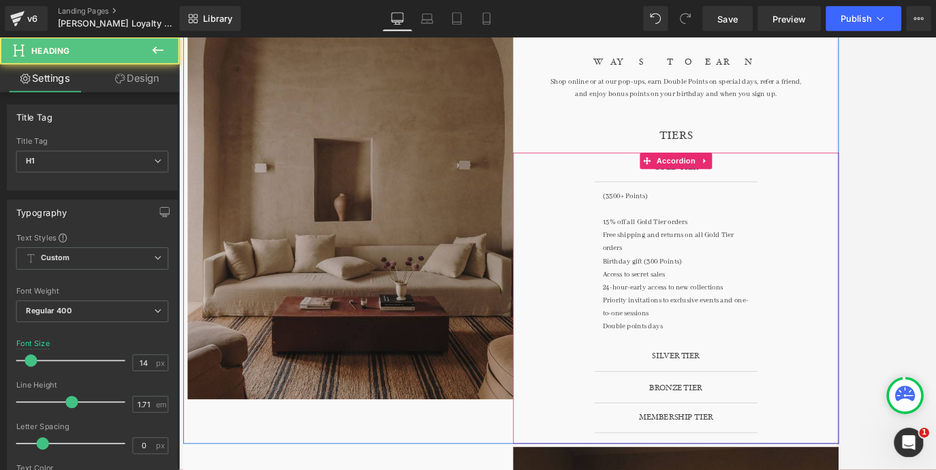
scroll to position [353, 0]
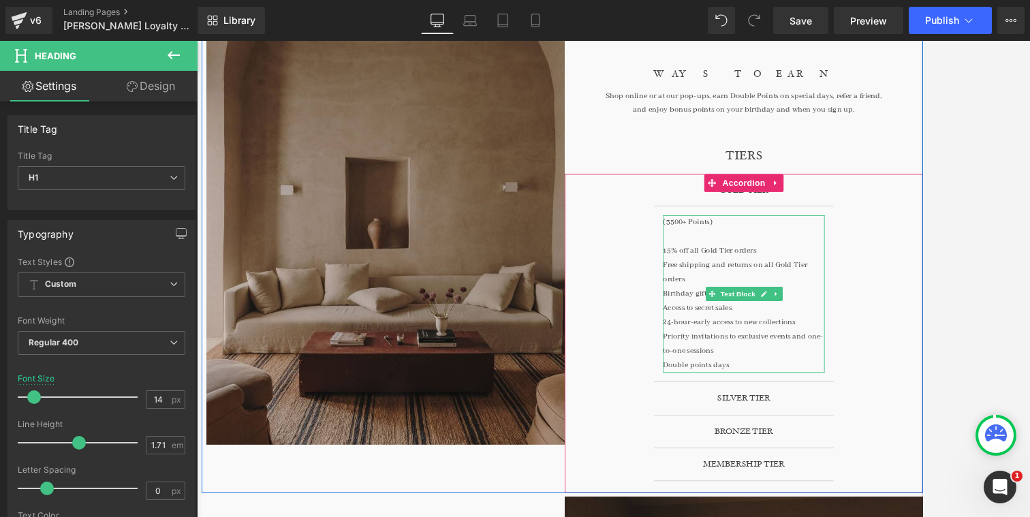
click at [853, 282] on div "15% off all Gold Tier orders" at bounding box center [820, 280] width 185 height 16
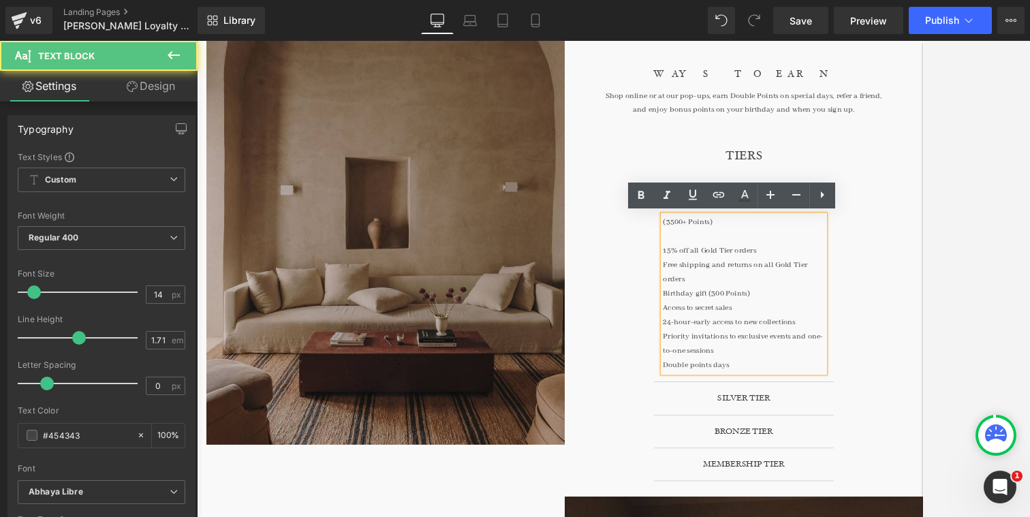
click at [853, 282] on div "15% off all Gold Tier orders" at bounding box center [820, 280] width 185 height 16
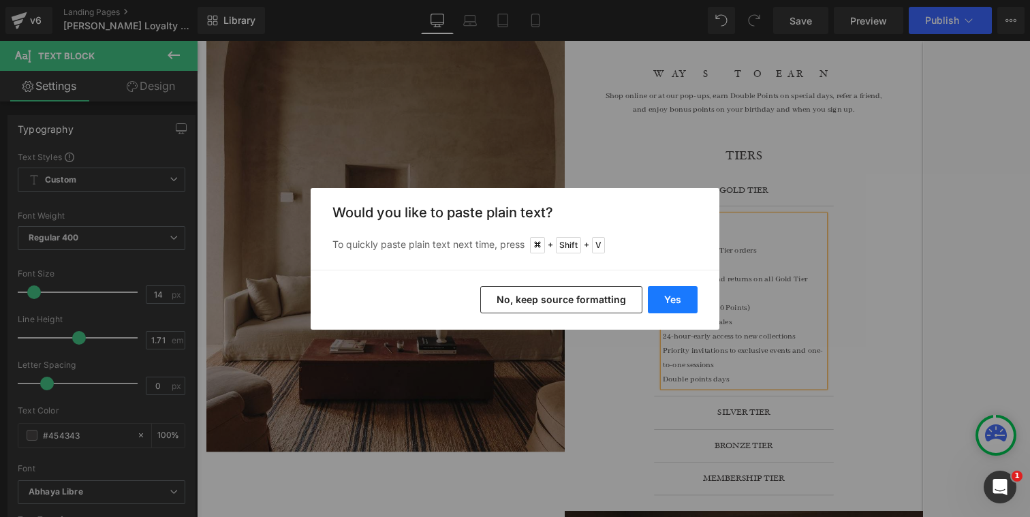
click at [683, 304] on button "Yes" at bounding box center [673, 299] width 50 height 27
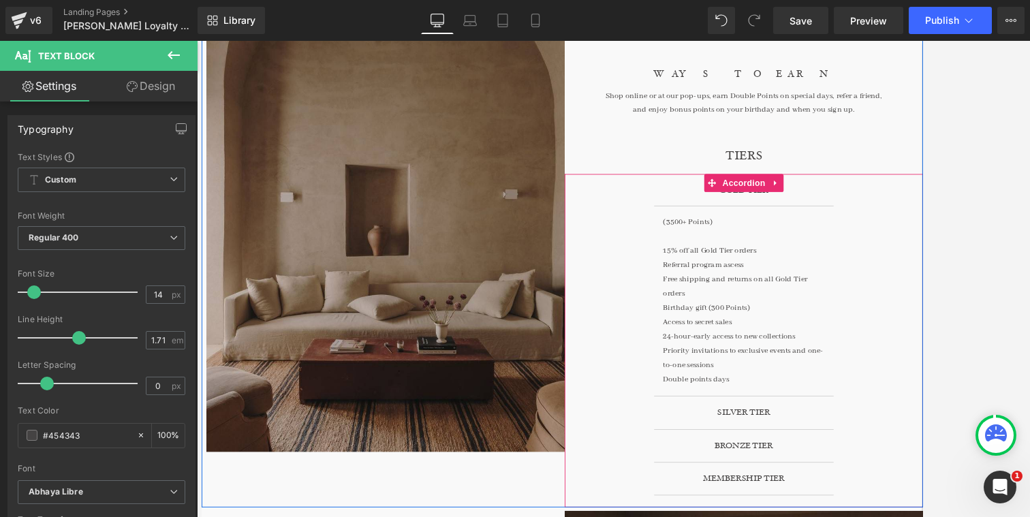
click at [917, 247] on div "GOLD TIER Heading (3500+ Points) 15% off all Gold Tier orders Referral program …" at bounding box center [820, 383] width 409 height 381
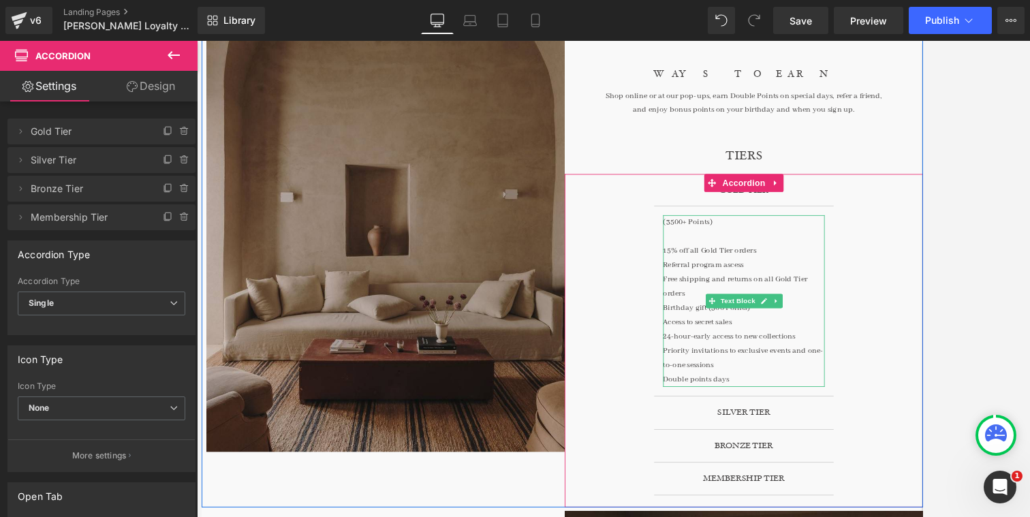
click at [829, 300] on div "Referral program ascess" at bounding box center [820, 297] width 185 height 16
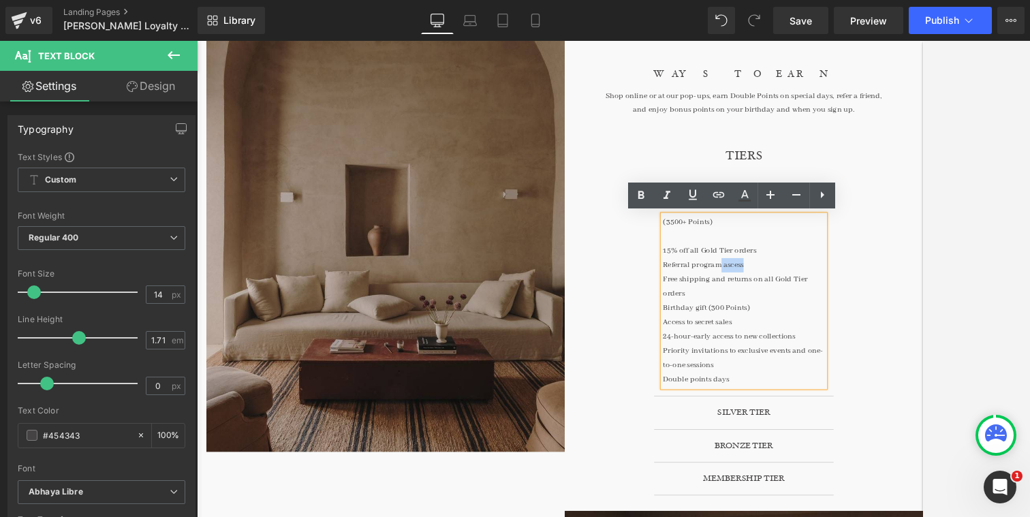
drag, startPoint x: 829, startPoint y: 300, endPoint x: 796, endPoint y: 300, distance: 32.7
click at [796, 300] on div "Referral program ascess" at bounding box center [820, 297] width 185 height 16
copy div "ascess"
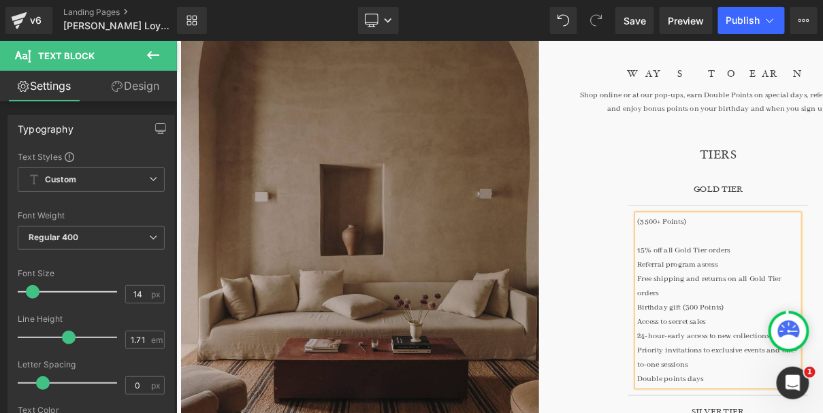
click at [793, 295] on div "Referral program ascess" at bounding box center [795, 296] width 185 height 16
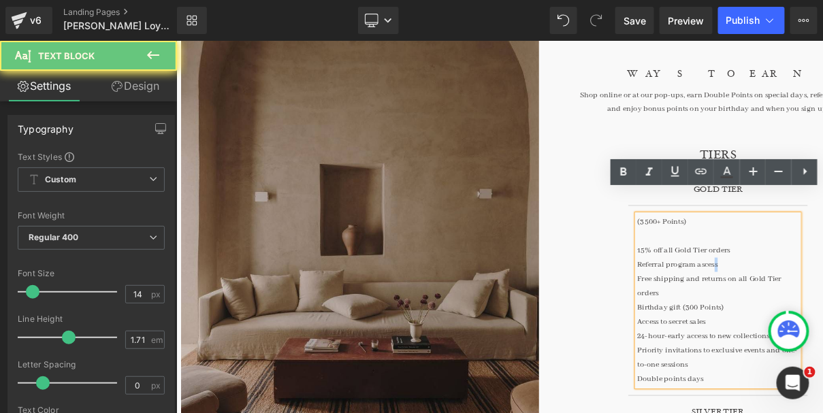
drag, startPoint x: 800, startPoint y: 296, endPoint x: 789, endPoint y: 296, distance: 11.6
click at [789, 296] on div "Referral program ascess" at bounding box center [795, 296] width 185 height 16
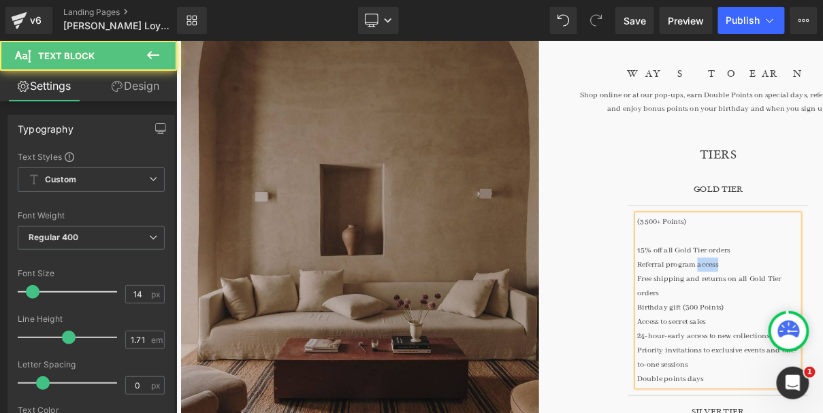
copy div "access"
drag, startPoint x: 813, startPoint y: 297, endPoint x: 773, endPoint y: 296, distance: 39.5
click at [773, 296] on div "Referral program access" at bounding box center [795, 296] width 185 height 16
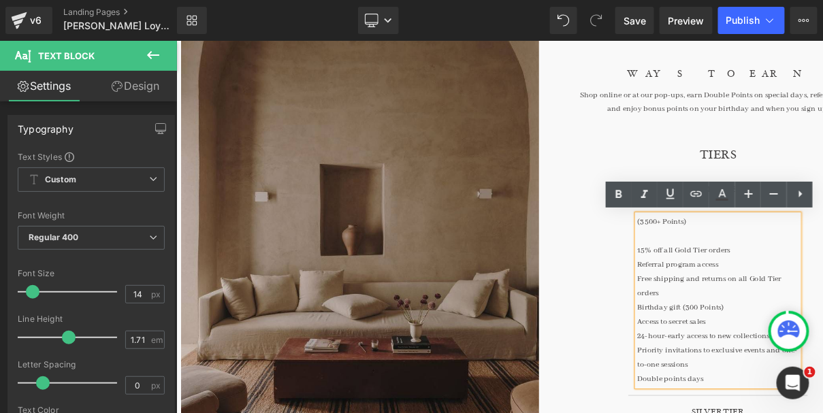
click at [804, 334] on div "Free shipping and returns on all Gold Tier orders" at bounding box center [795, 320] width 185 height 33
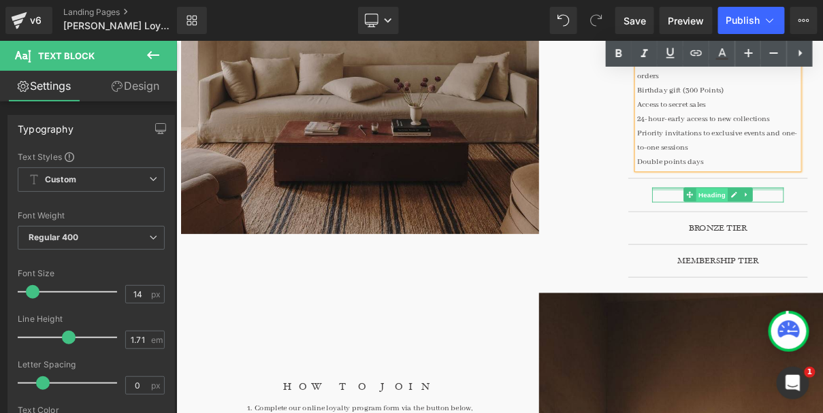
click at [791, 208] on div "SILVER TIER Heading" at bounding box center [795, 216] width 151 height 17
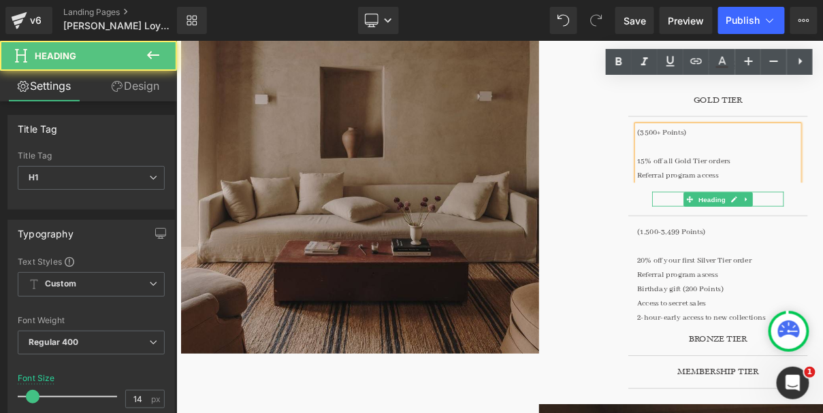
scroll to position [383, 0]
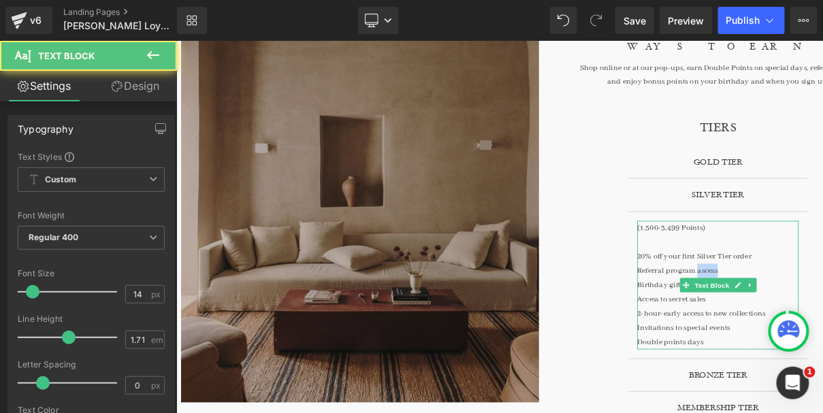
drag, startPoint x: 810, startPoint y: 304, endPoint x: 772, endPoint y: 304, distance: 38.1
click at [772, 304] on p "Referral program ascess" at bounding box center [795, 304] width 185 height 16
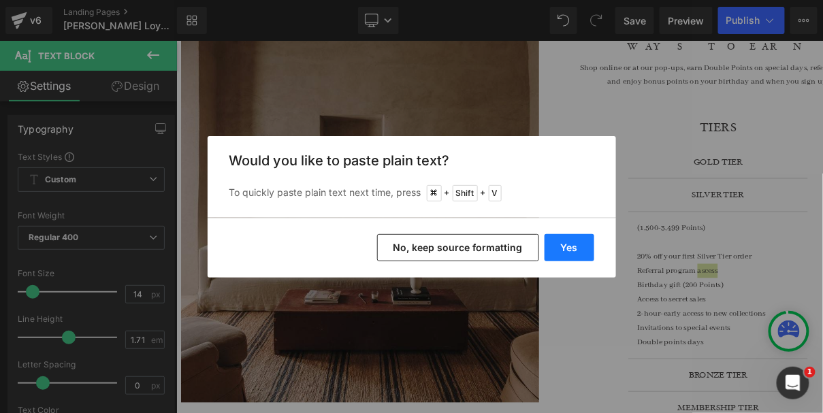
click at [572, 245] on button "Yes" at bounding box center [570, 247] width 50 height 27
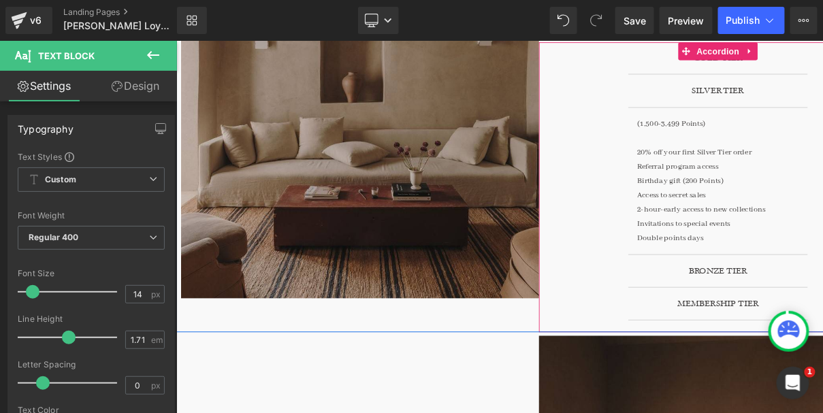
click at [787, 297] on div "BRONZE TIER Heading" at bounding box center [795, 304] width 151 height 16
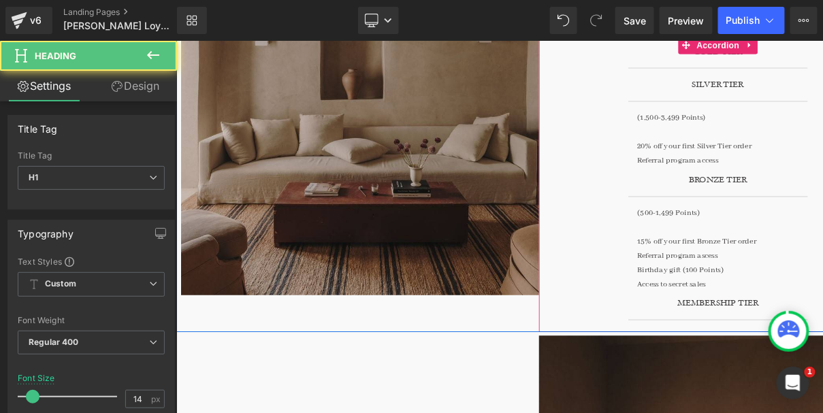
scroll to position [503, 0]
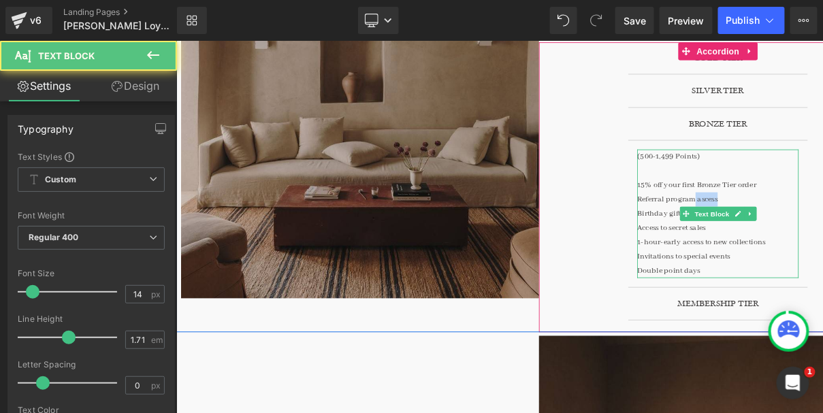
drag, startPoint x: 801, startPoint y: 220, endPoint x: 771, endPoint y: 219, distance: 30.0
click at [771, 219] on p "Referral program ascess" at bounding box center [795, 222] width 185 height 16
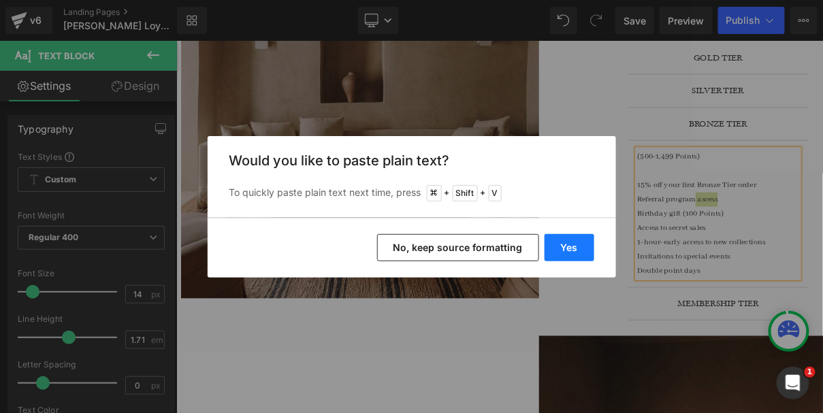
click at [583, 239] on button "Yes" at bounding box center [570, 247] width 50 height 27
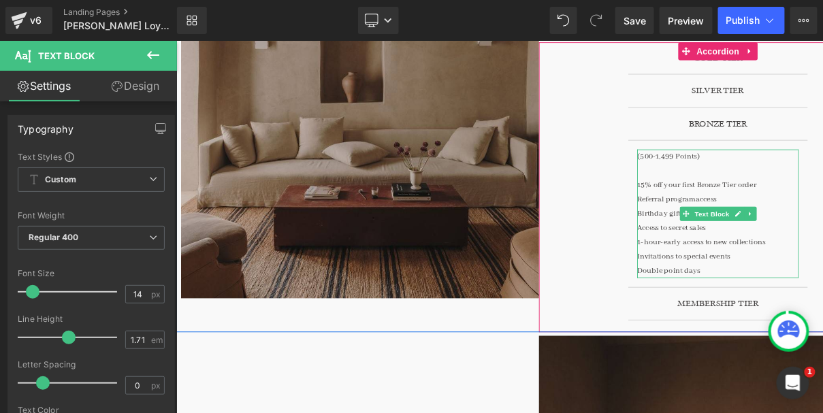
click at [771, 221] on p "Referral programaccess" at bounding box center [795, 222] width 185 height 16
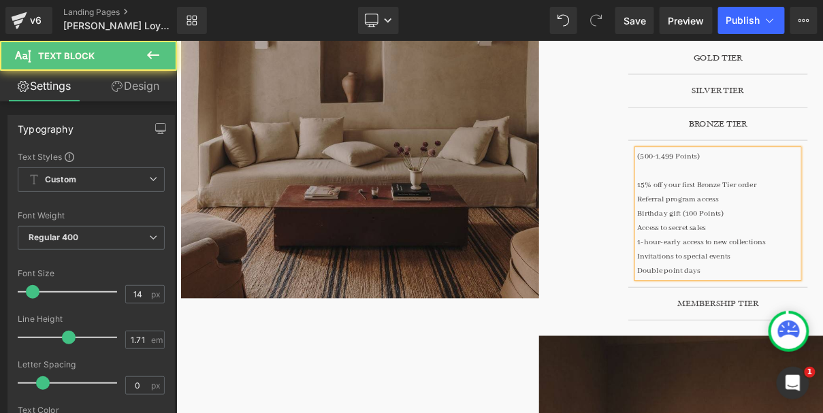
click at [793, 329] on div "MEMBERSHIP TIER Heading" at bounding box center [795, 341] width 205 height 37
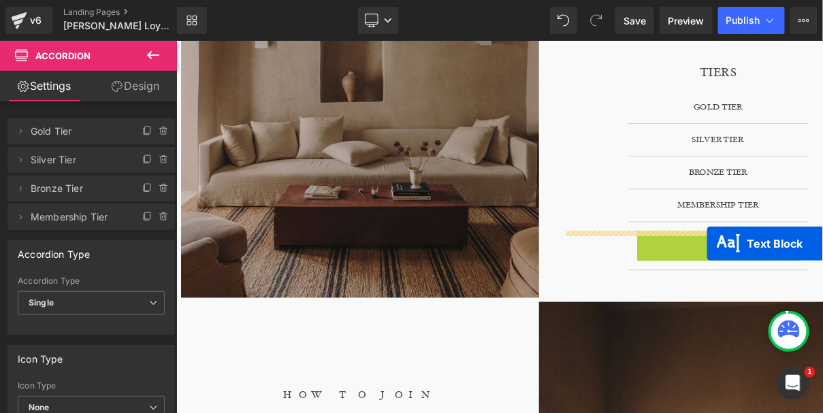
drag, startPoint x: 803, startPoint y: 272, endPoint x: 780, endPoint y: 272, distance: 23.2
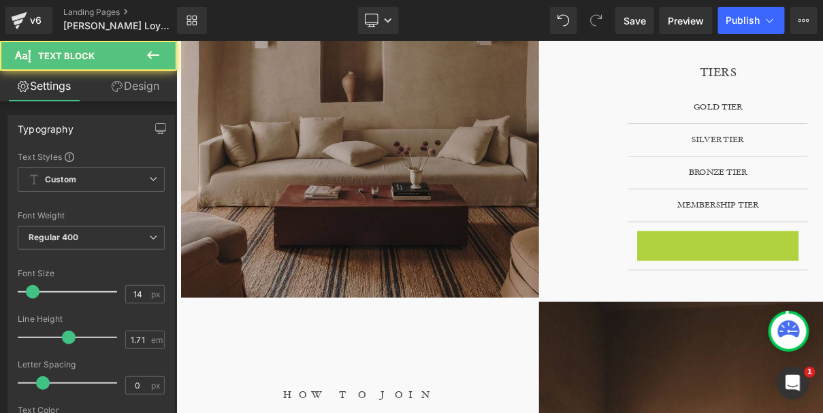
scroll to position [486, 0]
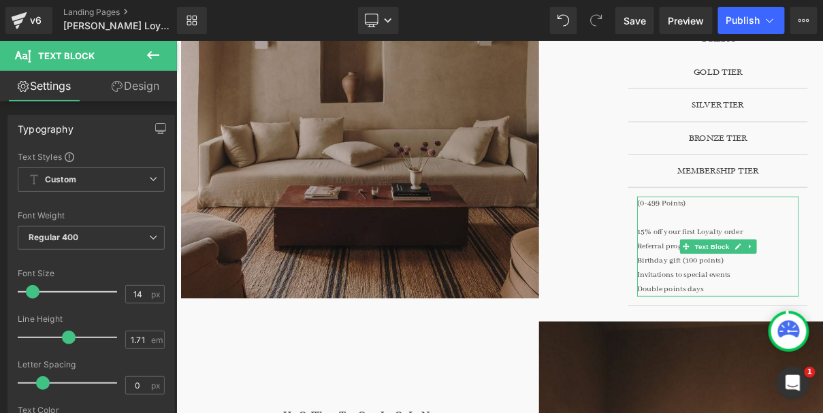
click at [784, 307] on p "Invitations to special events" at bounding box center [795, 308] width 185 height 16
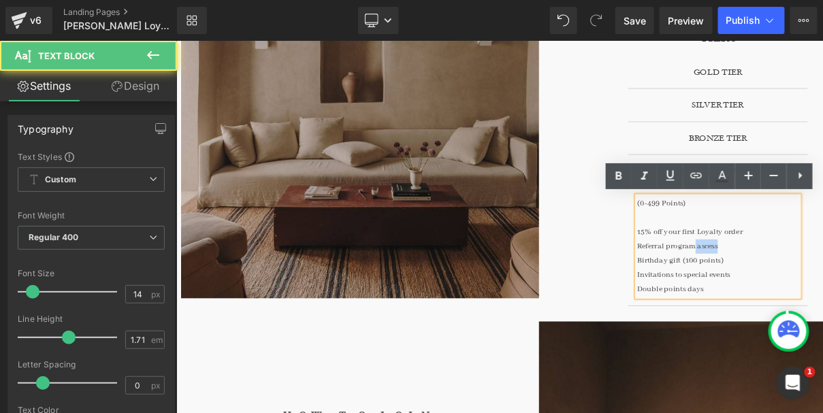
drag, startPoint x: 770, startPoint y: 277, endPoint x: 814, endPoint y: 276, distance: 43.6
click at [813, 277] on p "Referral program ascess" at bounding box center [795, 276] width 185 height 16
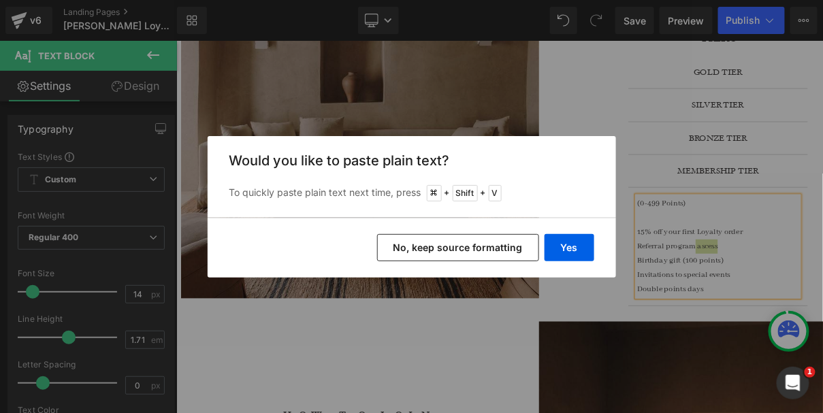
click at [608, 240] on div "Yes No, keep source formatting" at bounding box center [412, 248] width 409 height 60
click at [596, 244] on div "Yes No, keep source formatting" at bounding box center [412, 248] width 409 height 60
click at [582, 246] on button "Yes" at bounding box center [570, 247] width 50 height 27
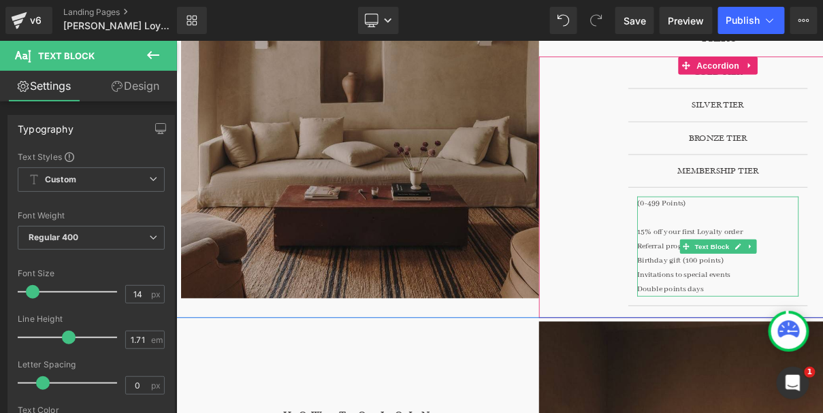
click at [777, 296] on p "Birthday gift (100 points)" at bounding box center [795, 292] width 185 height 16
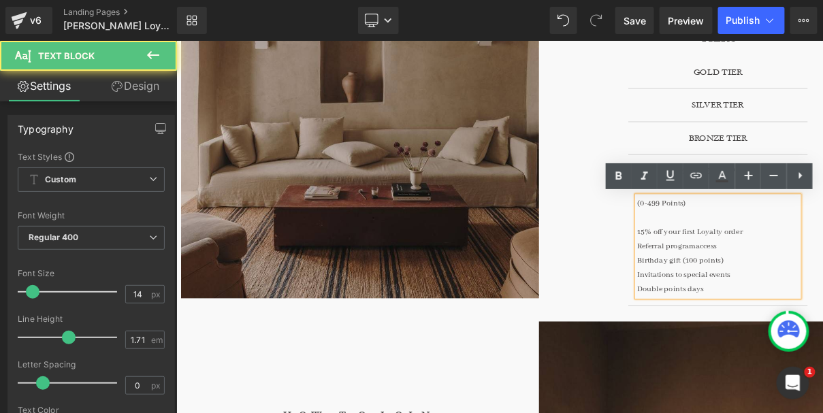
click at [771, 274] on p "Referral programaccess" at bounding box center [795, 276] width 185 height 16
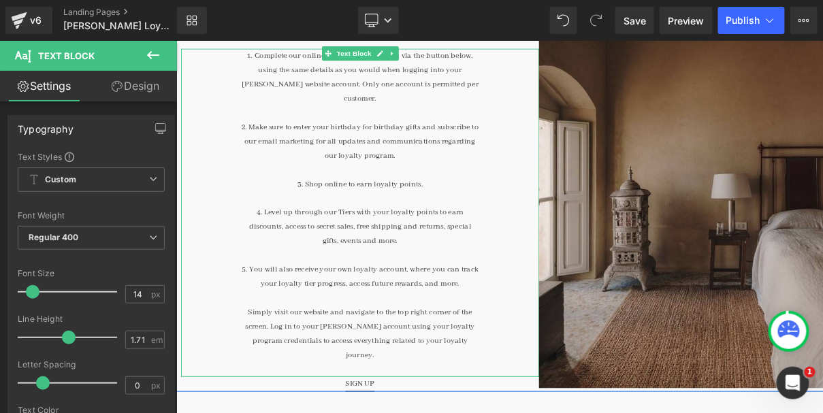
scroll to position [930, 0]
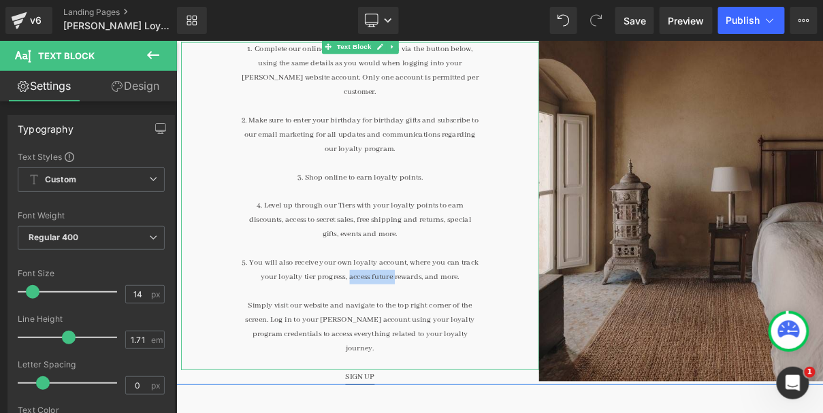
drag, startPoint x: 373, startPoint y: 298, endPoint x: 425, endPoint y: 299, distance: 51.8
click at [425, 299] on p "5. You will also receive your own loyalty account, where you can track your loy…" at bounding box center [385, 302] width 273 height 33
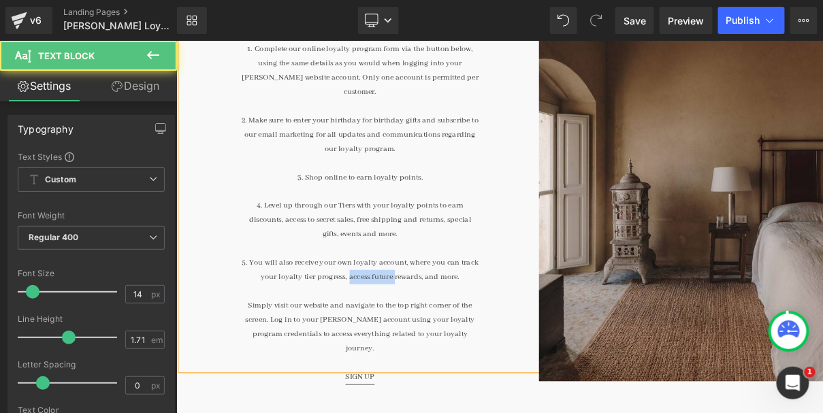
click at [425, 299] on p "5. You will also receive your own loyalty account, where you can track your loy…" at bounding box center [385, 302] width 273 height 33
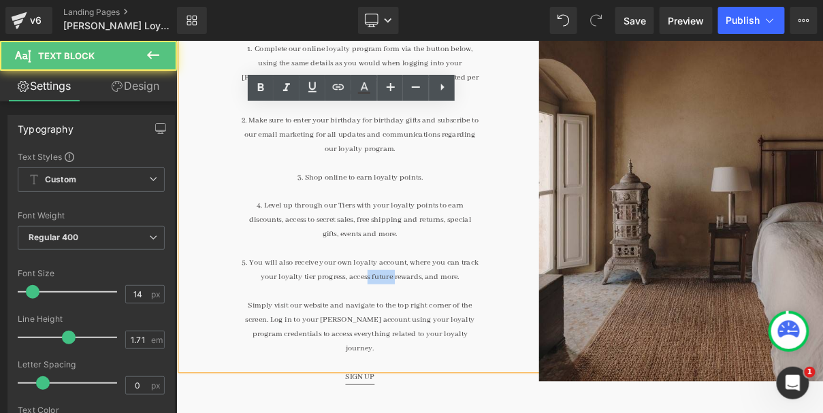
drag, startPoint x: 425, startPoint y: 299, endPoint x: 394, endPoint y: 299, distance: 30.6
click at [394, 299] on p "5. You will also receive your own loyalty account, where you can track your loy…" at bounding box center [385, 302] width 273 height 33
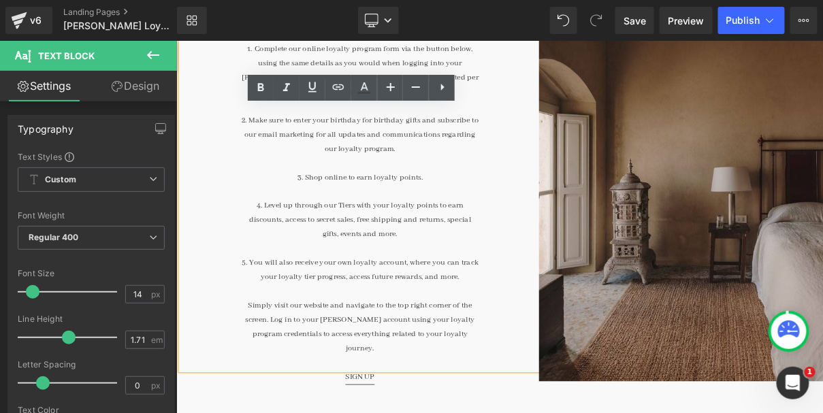
click at [409, 300] on p "5. You will also receive your own loyalty account, where you can track your loy…" at bounding box center [385, 302] width 273 height 33
drag, startPoint x: 498, startPoint y: 297, endPoint x: 403, endPoint y: 297, distance: 94.7
click at [403, 297] on p "5. You will also receive your own loyalty account, where you can track your loy…" at bounding box center [385, 302] width 273 height 33
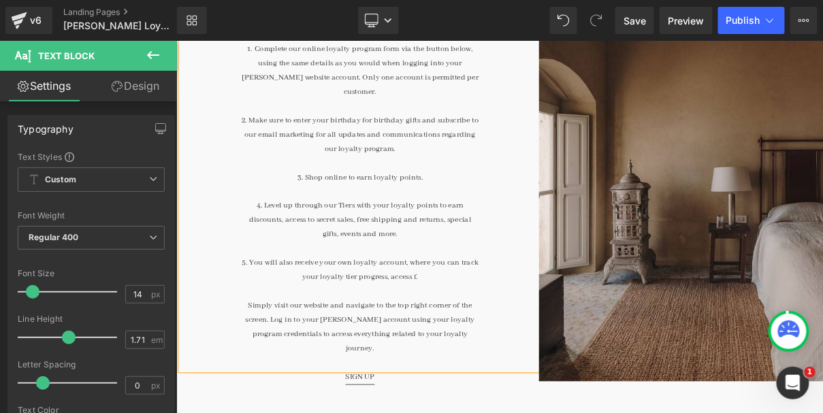
click at [466, 302] on p "5. You will also receive your own loyalty account, where you can track your loy…" at bounding box center [385, 302] width 273 height 33
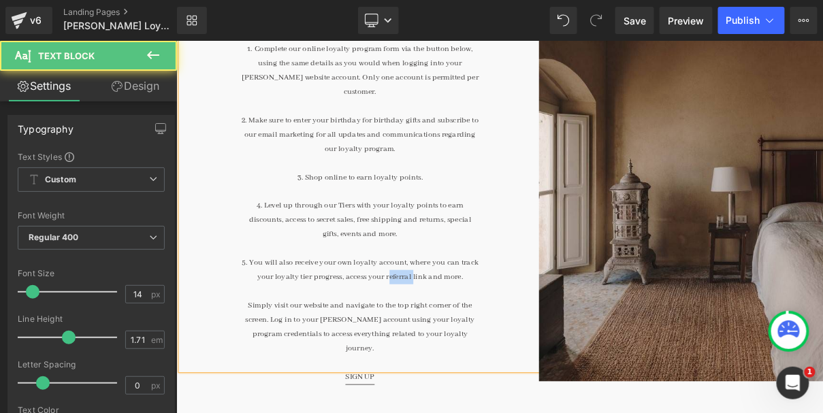
drag, startPoint x: 418, startPoint y: 296, endPoint x: 446, endPoint y: 296, distance: 28.6
click at [446, 296] on p "5. You will also receive your own loyalty account, where you can track your loy…" at bounding box center [385, 302] width 273 height 33
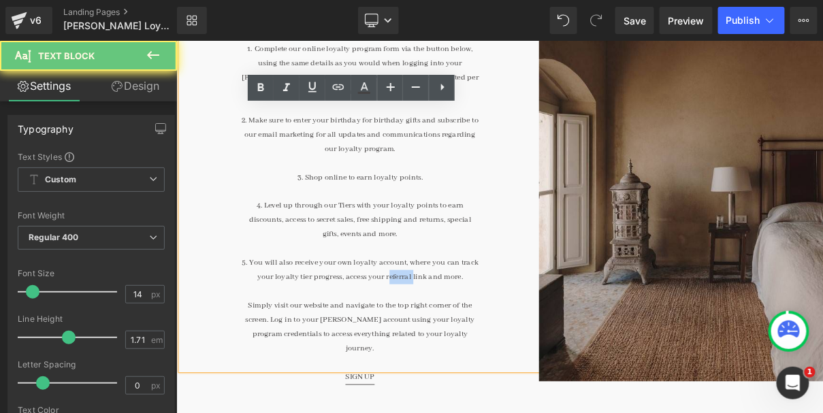
click at [446, 296] on p "5. You will also receive your own loyalty account, where you can track your loy…" at bounding box center [385, 302] width 273 height 33
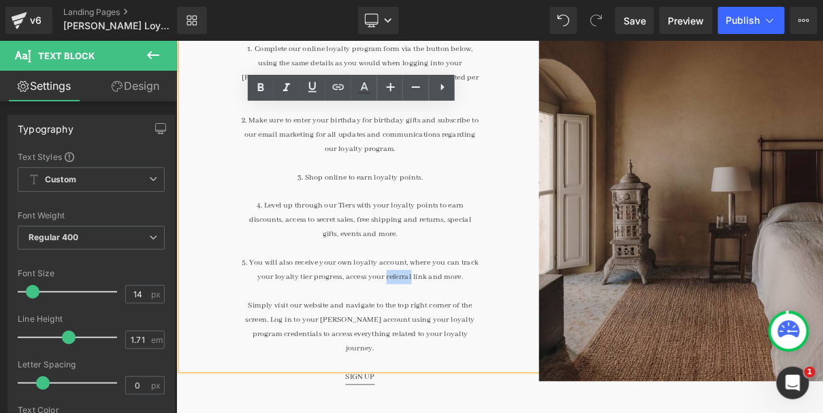
copy p "referral"
drag, startPoint x: 415, startPoint y: 299, endPoint x: 446, endPoint y: 300, distance: 30.7
click at [446, 300] on p "5. You will also receive your own loyalty account, where you can track your loy…" at bounding box center [385, 302] width 273 height 33
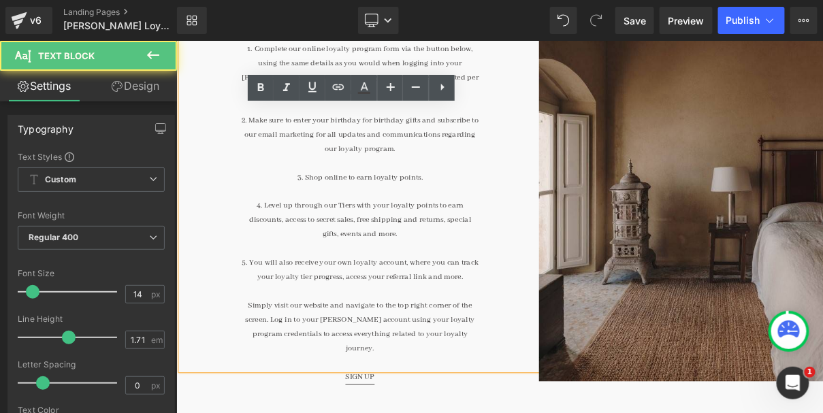
click at [296, 270] on p at bounding box center [385, 278] width 273 height 16
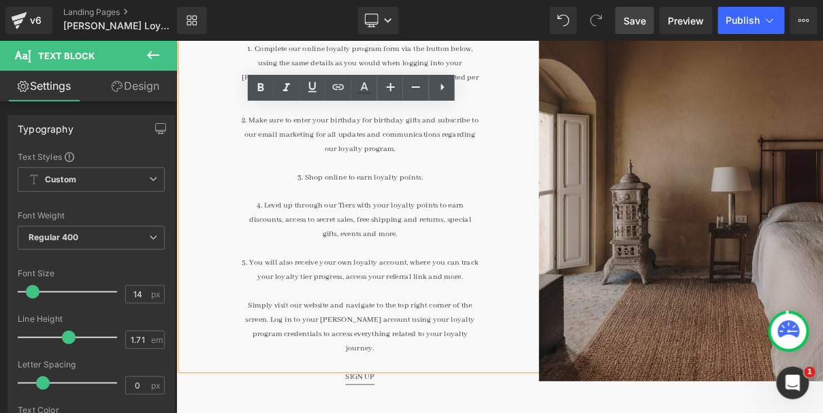
click at [645, 22] on span "Save" at bounding box center [635, 21] width 22 height 14
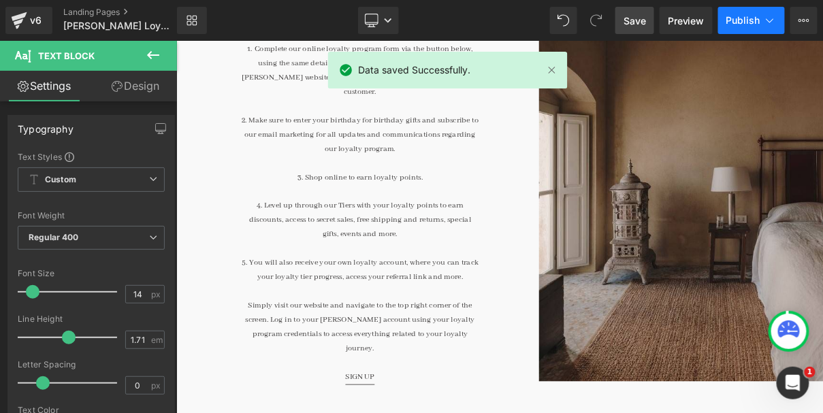
click at [740, 16] on span "Publish" at bounding box center [744, 20] width 34 height 11
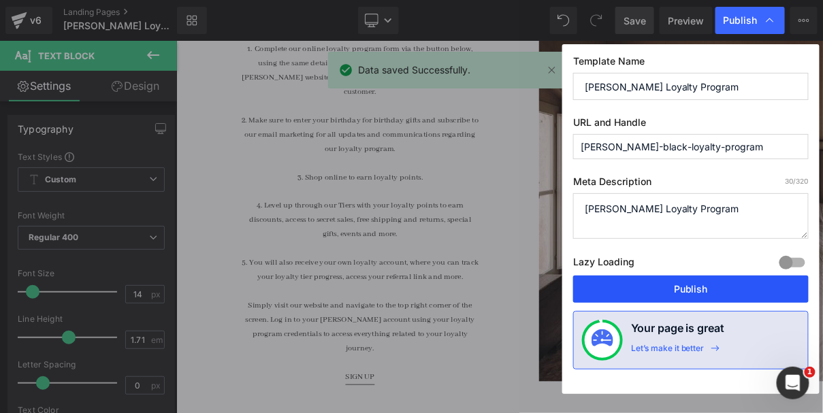
click at [679, 281] on button "Publish" at bounding box center [691, 289] width 236 height 27
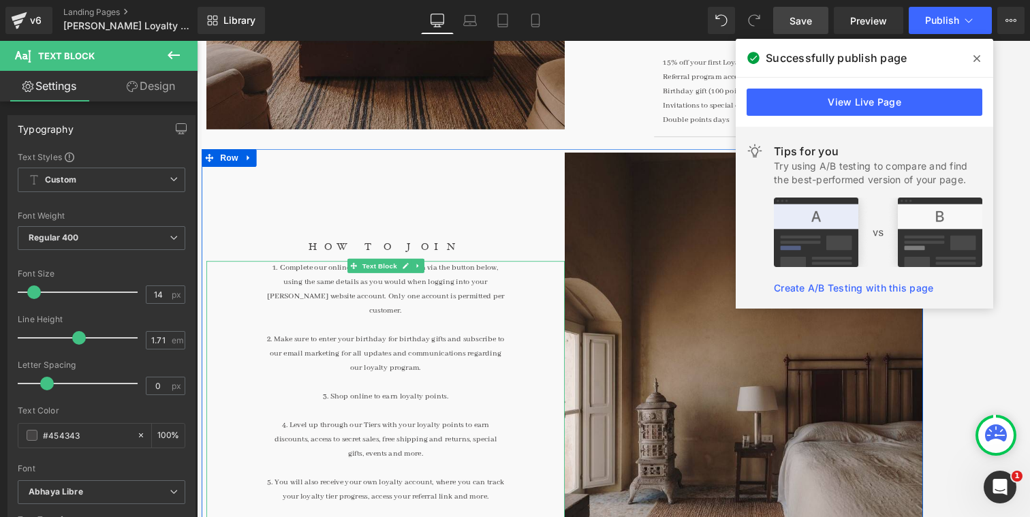
scroll to position [591, 0]
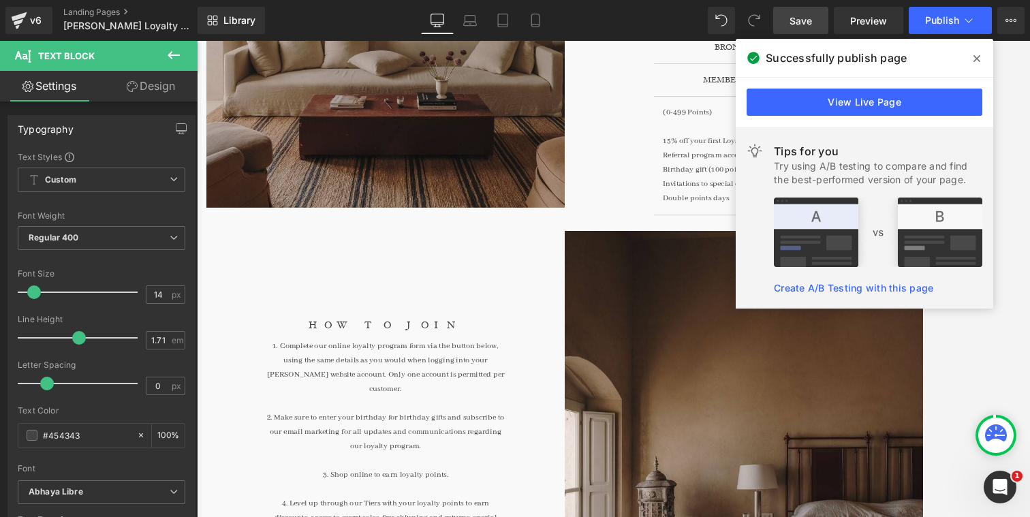
click at [917, 55] on icon at bounding box center [976, 58] width 7 height 7
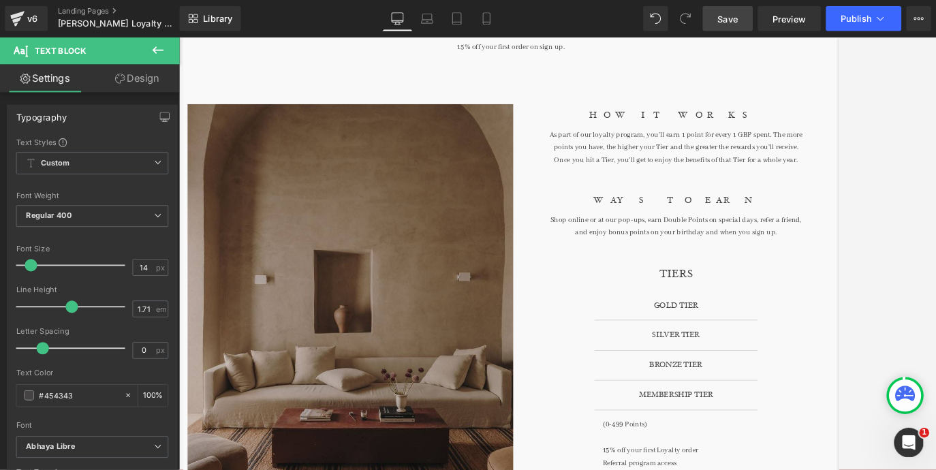
scroll to position [166, 0]
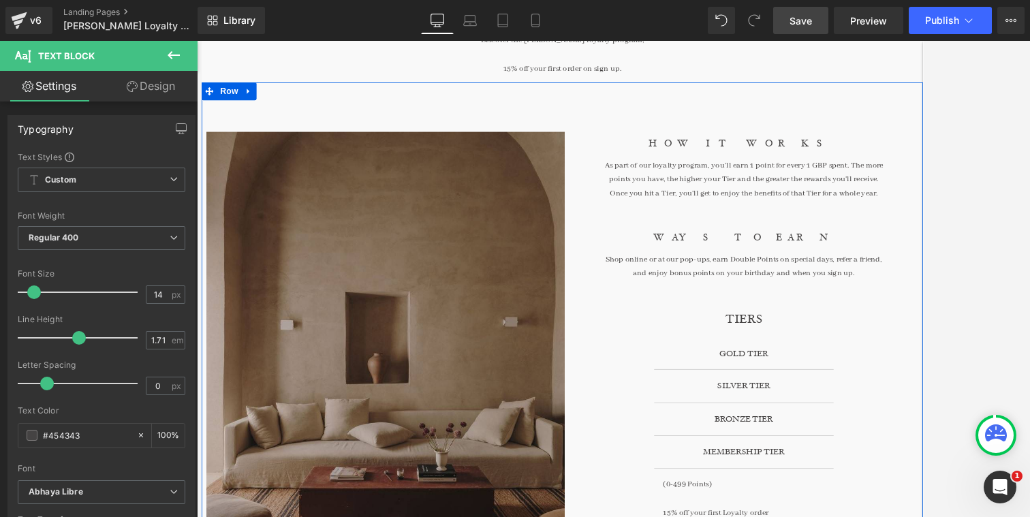
click at [876, 201] on p "As part of our loyalty program, you'll earn 1 point for every 1 GBP spent. The …" at bounding box center [821, 200] width 328 height 49
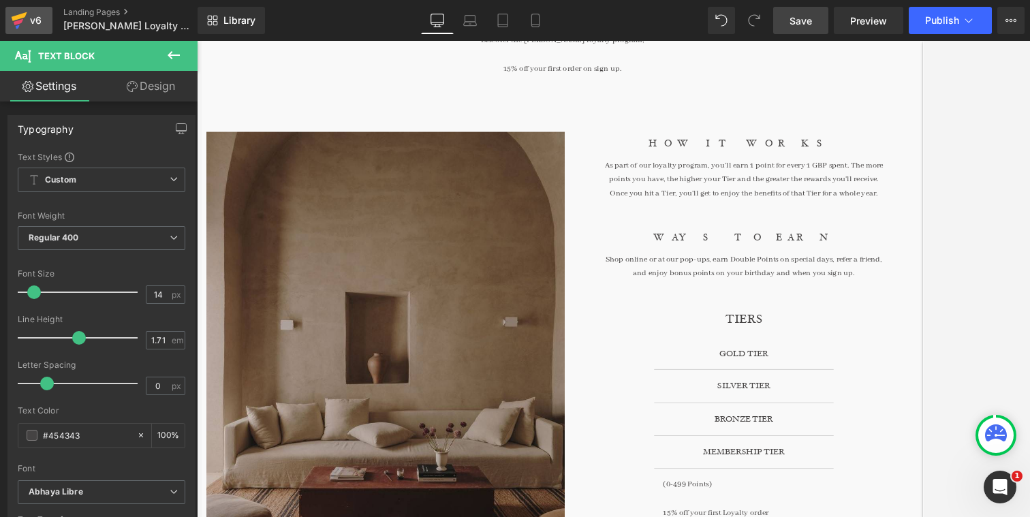
click at [14, 15] on icon at bounding box center [19, 20] width 16 height 34
click at [917, 12] on button "Publish" at bounding box center [950, 20] width 83 height 27
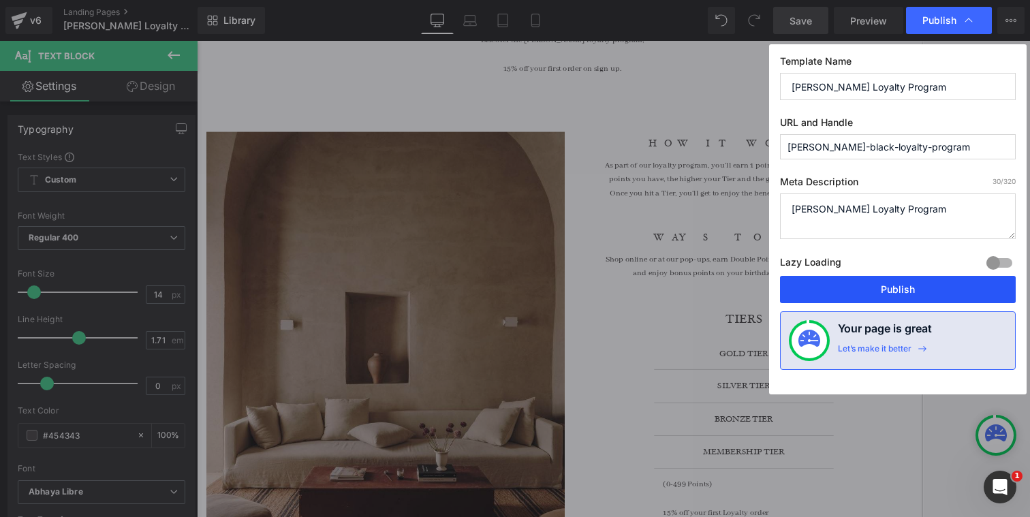
click at [887, 280] on button "Publish" at bounding box center [898, 289] width 236 height 27
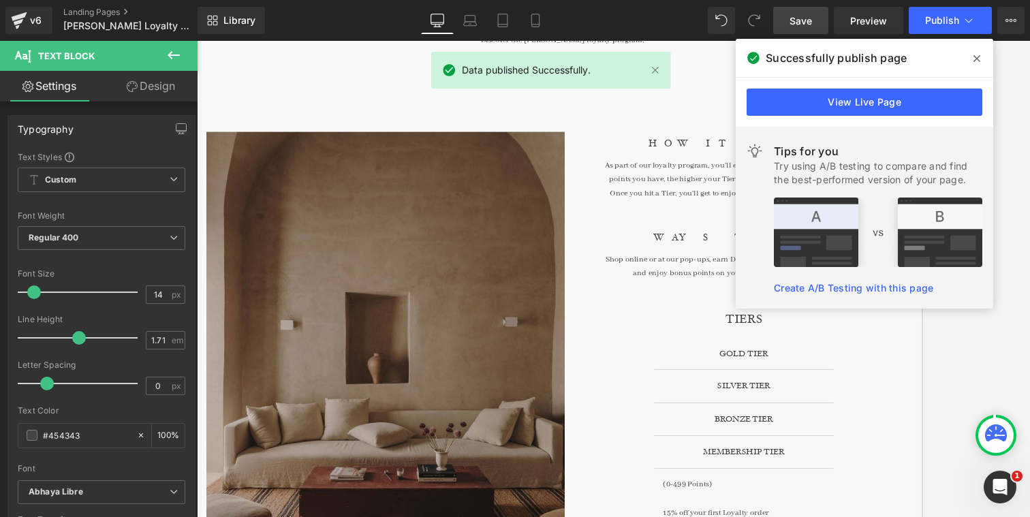
click at [917, 52] on span at bounding box center [977, 59] width 22 height 22
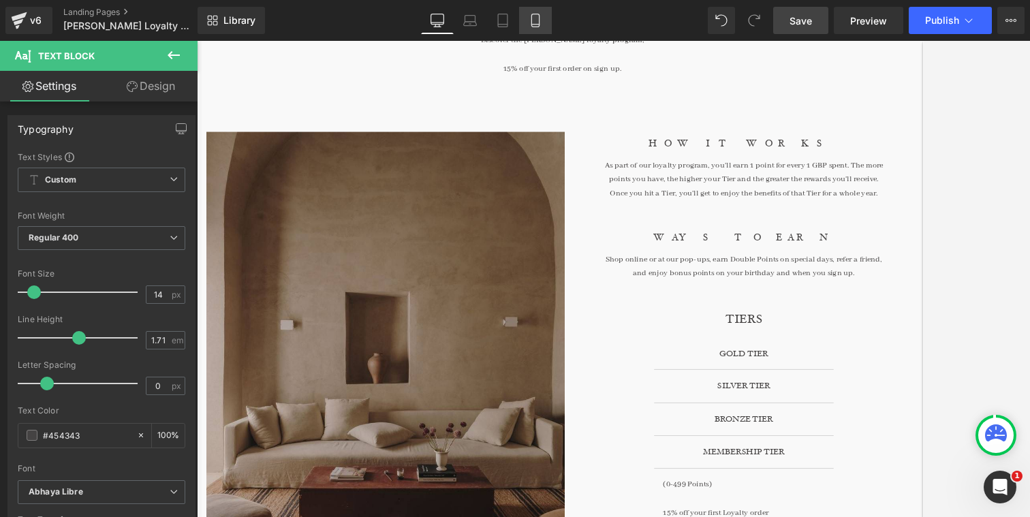
click at [536, 20] on icon at bounding box center [536, 21] width 14 height 14
type input "100"
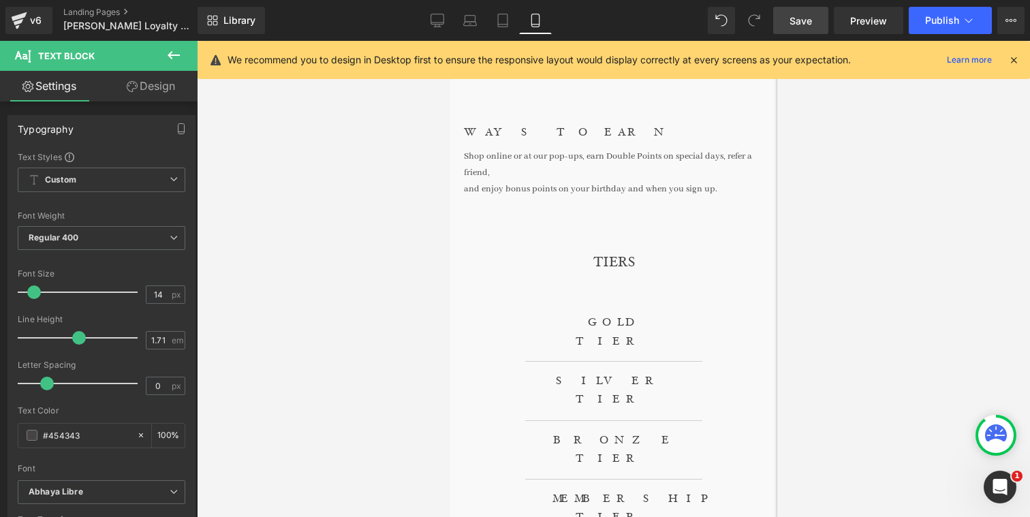
scroll to position [713, 0]
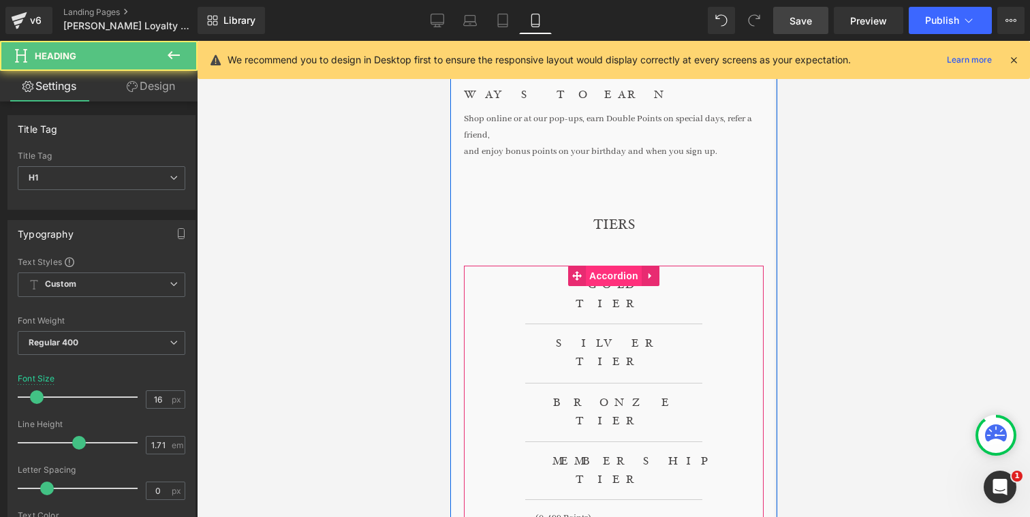
click at [599, 284] on div "GOLD TIER Heading (3500+ Points) 15% off all Gold Tier orders Referral program …" at bounding box center [613, 476] width 300 height 421
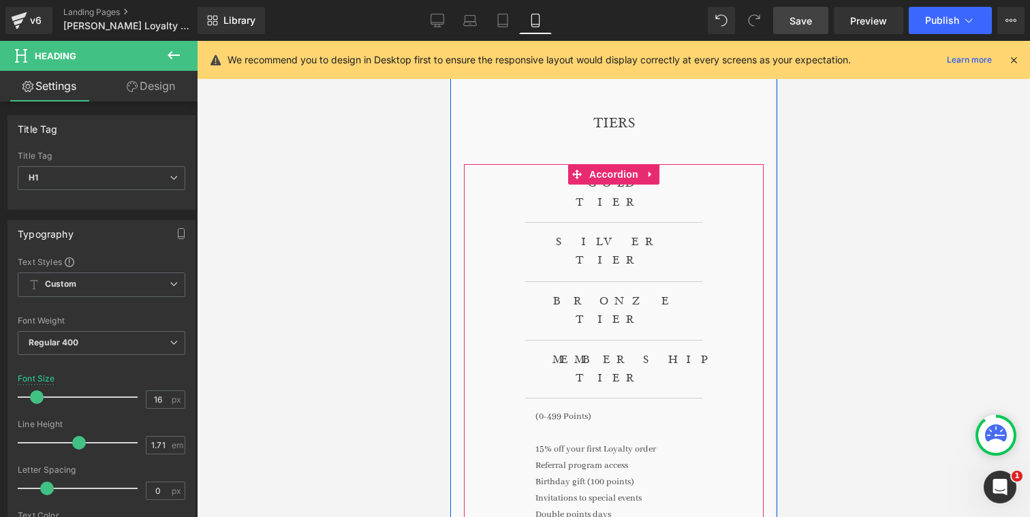
scroll to position [898, 0]
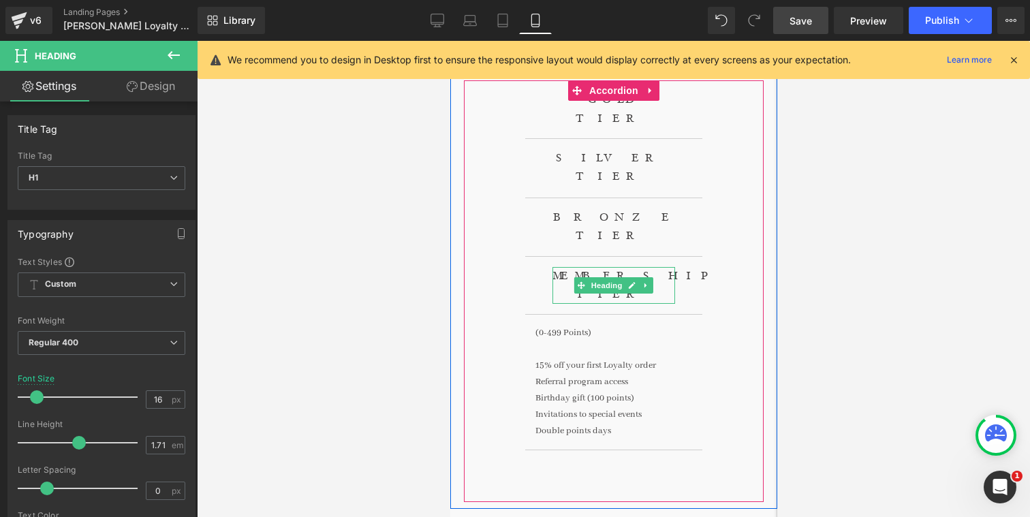
click at [614, 267] on div "MEMBERSHIP TIER Heading" at bounding box center [613, 285] width 123 height 37
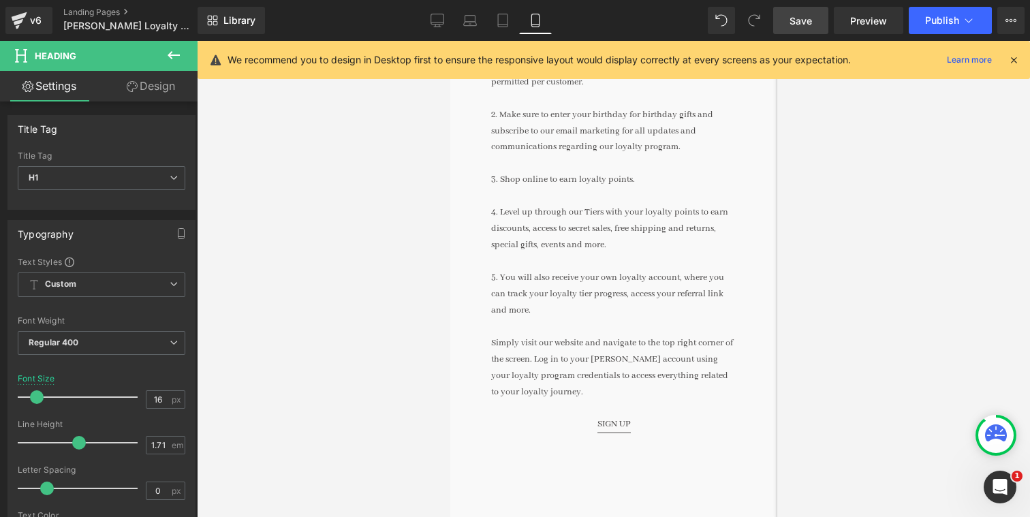
scroll to position [1720, 0]
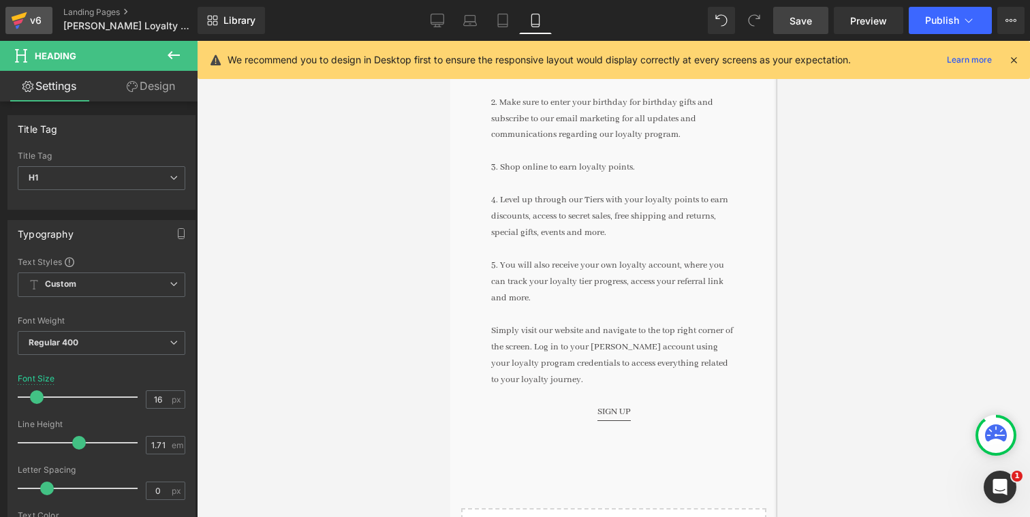
click at [11, 12] on icon at bounding box center [19, 20] width 16 height 34
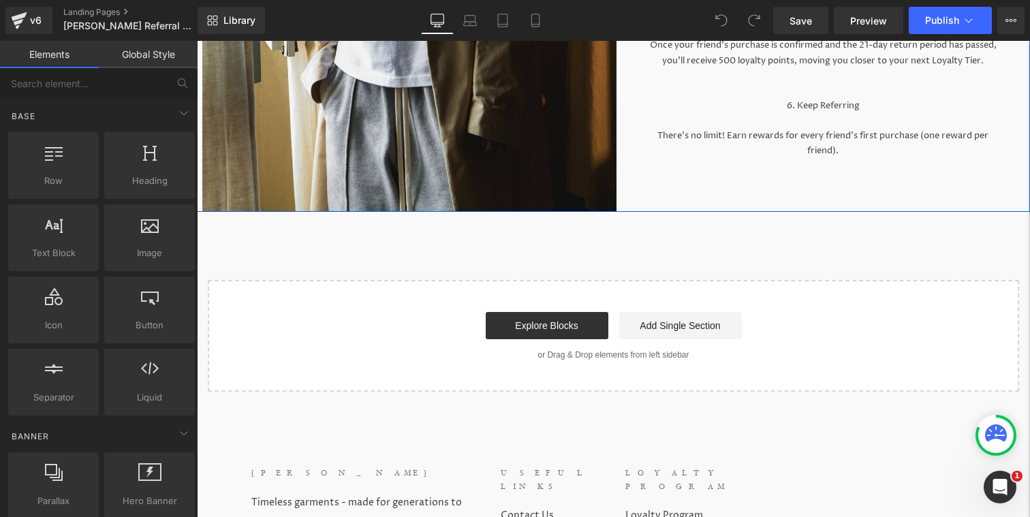
scroll to position [719, 0]
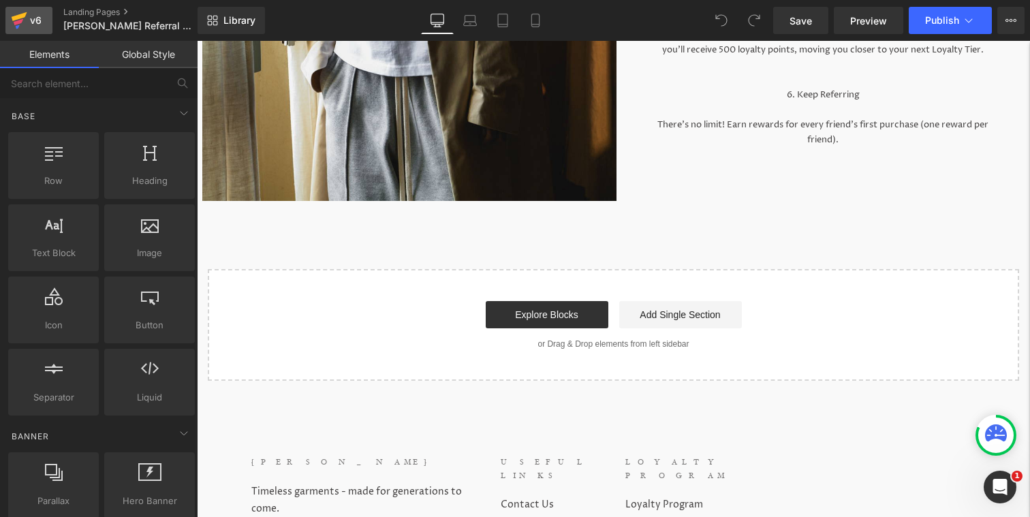
click at [20, 26] on icon at bounding box center [19, 20] width 16 height 34
